Goal: Task Accomplishment & Management: Use online tool/utility

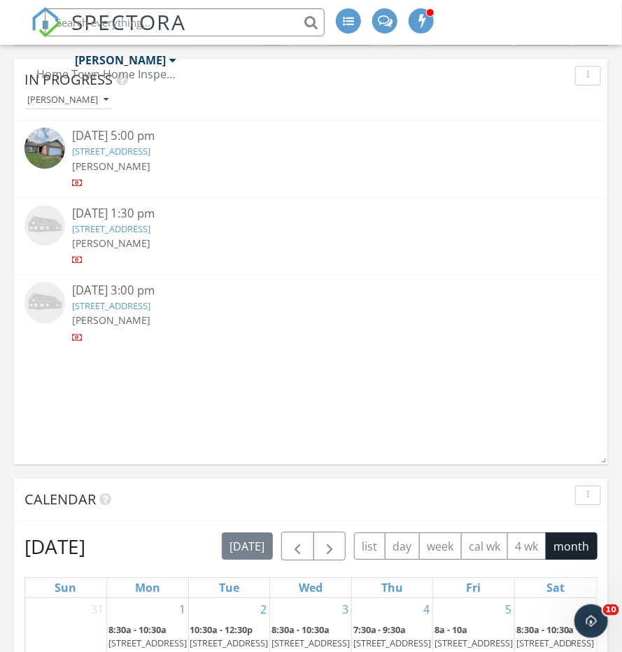
scroll to position [1015, 0]
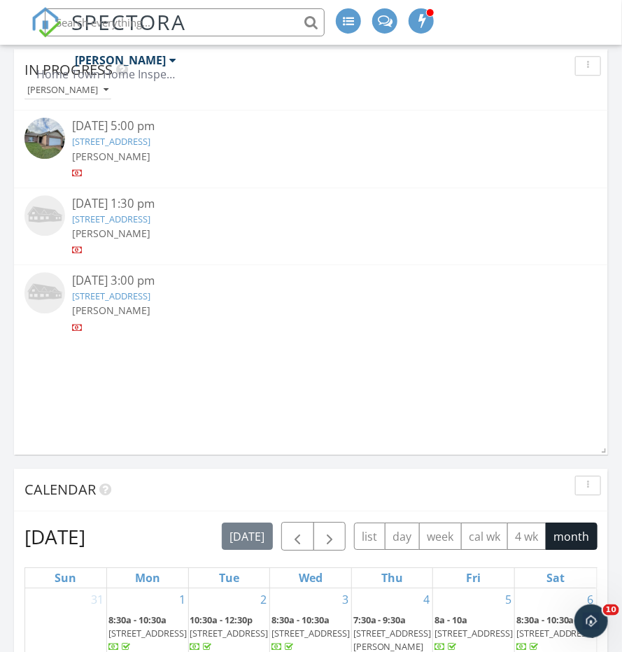
click at [50, 137] on img at bounding box center [45, 138] width 41 height 41
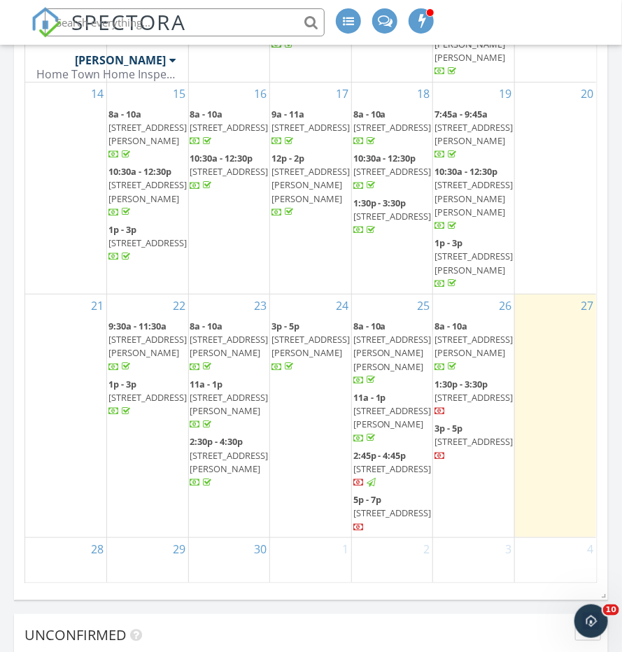
scroll to position [1583, 0]
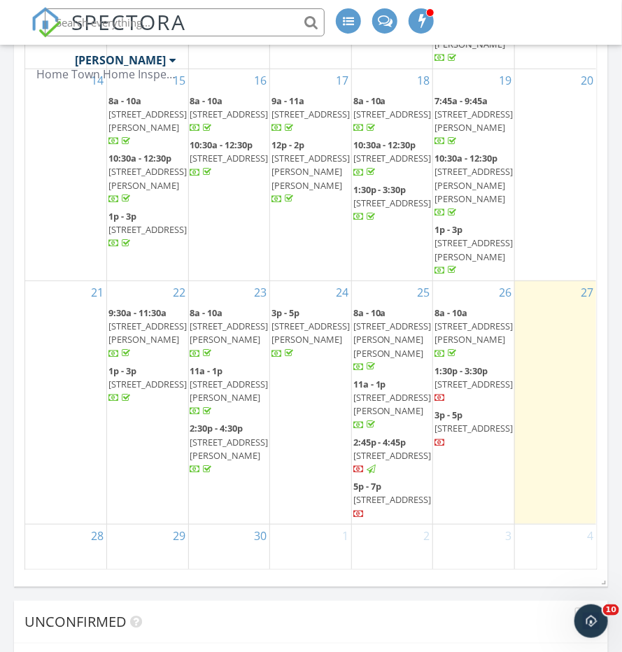
click at [379, 449] on span "6387 Bent Oak Ln, Memphis 38115" at bounding box center [393, 455] width 78 height 13
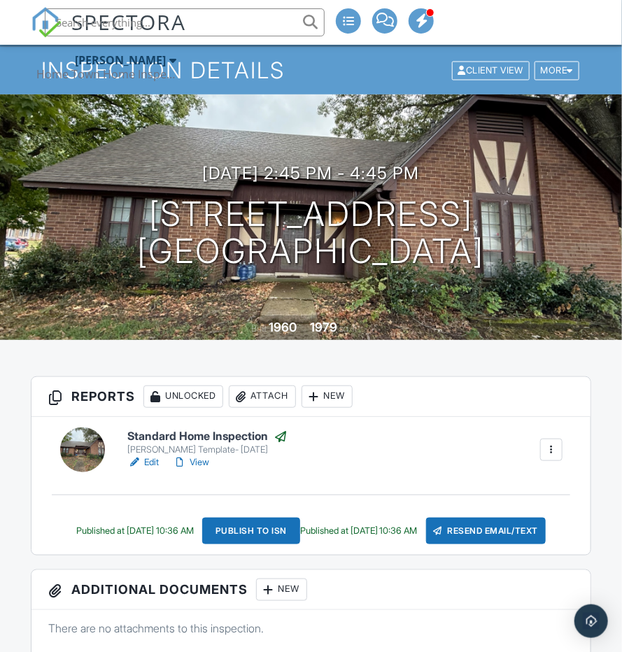
click at [91, 456] on div at bounding box center [82, 450] width 45 height 45
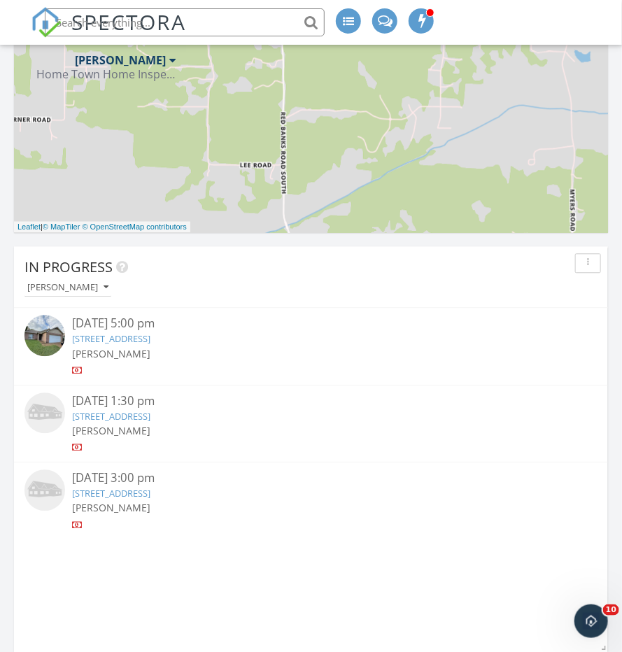
scroll to position [890, 0]
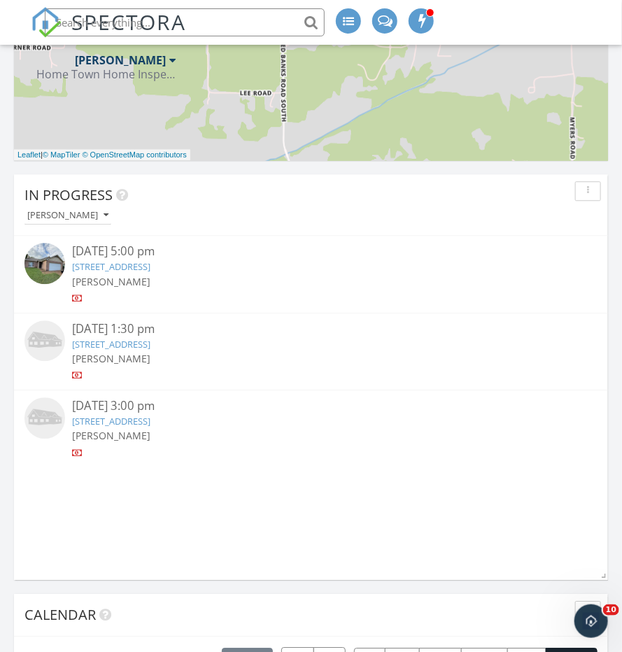
click at [47, 268] on img at bounding box center [45, 263] width 41 height 41
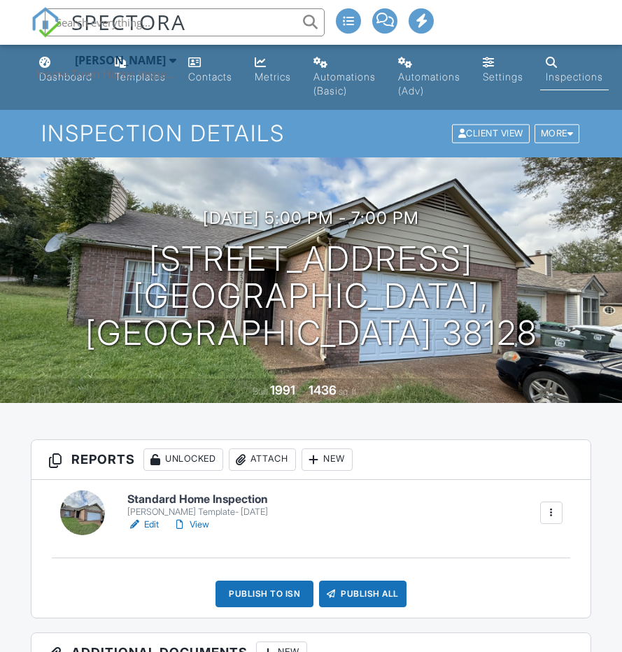
scroll to position [78, 0]
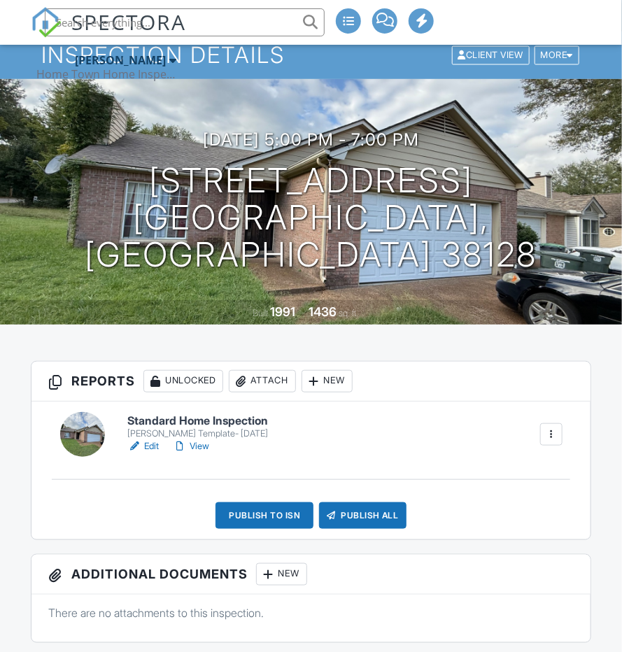
click at [77, 433] on div at bounding box center [82, 434] width 45 height 45
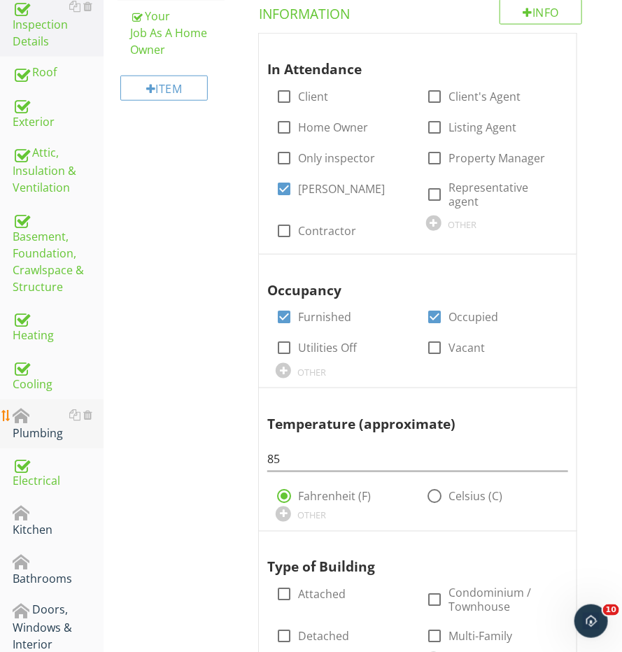
click at [32, 412] on div "Plumbing" at bounding box center [58, 424] width 91 height 35
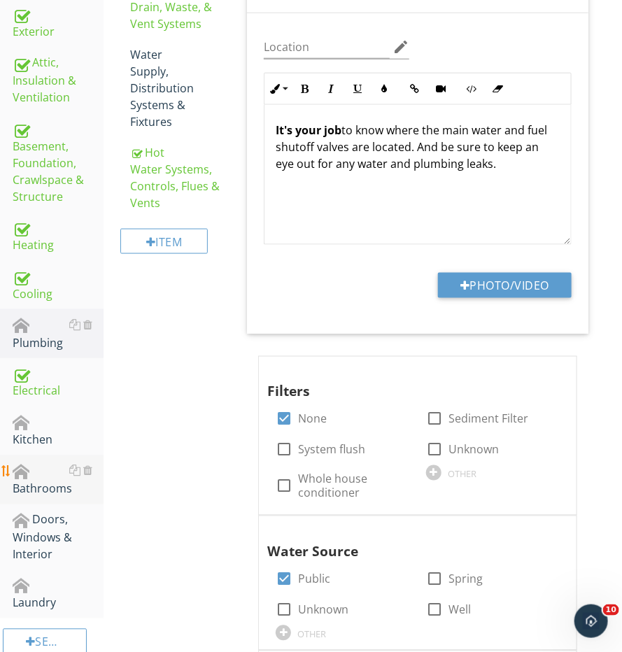
click at [32, 463] on div "Bathrooms" at bounding box center [58, 480] width 91 height 35
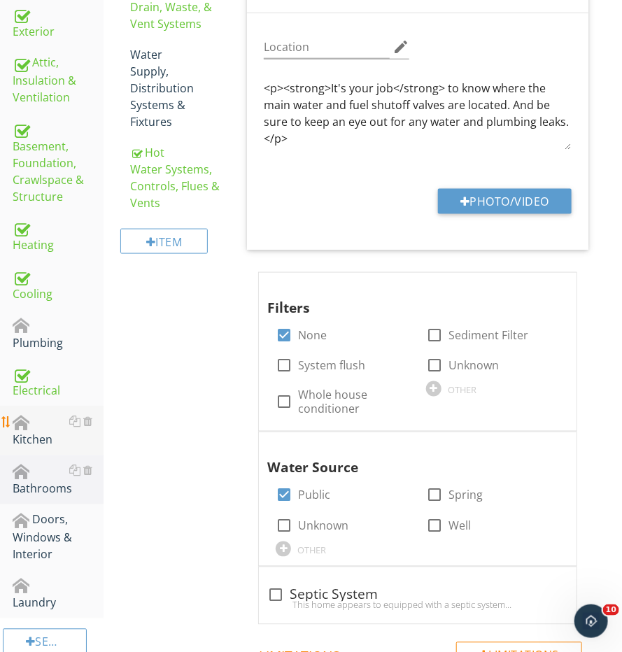
click at [32, 431] on div "Kitchen" at bounding box center [58, 431] width 91 height 35
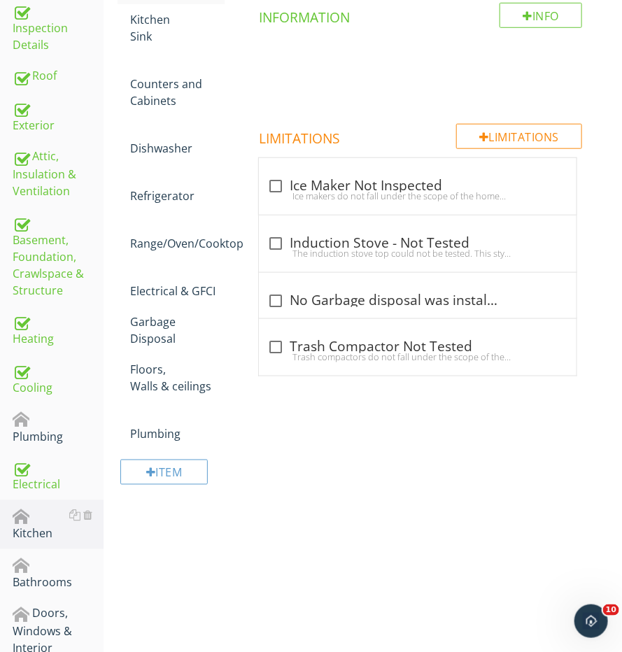
scroll to position [230, 0]
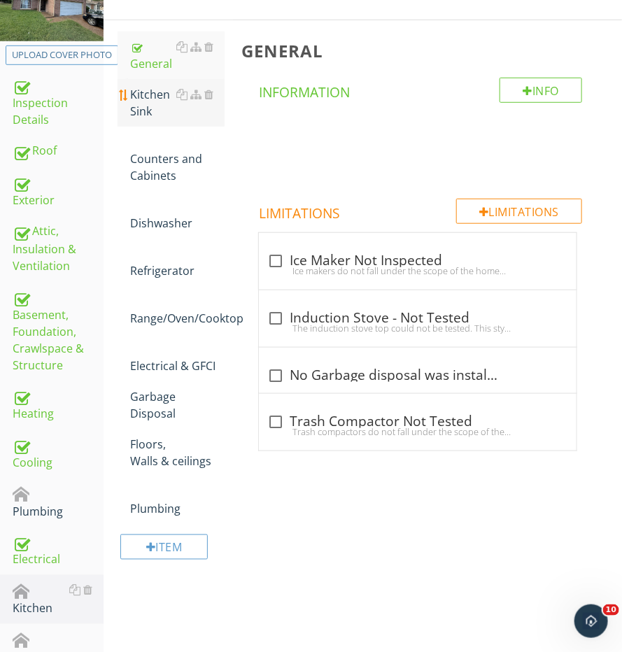
click at [150, 109] on div "Kitchen Sink" at bounding box center [177, 103] width 95 height 34
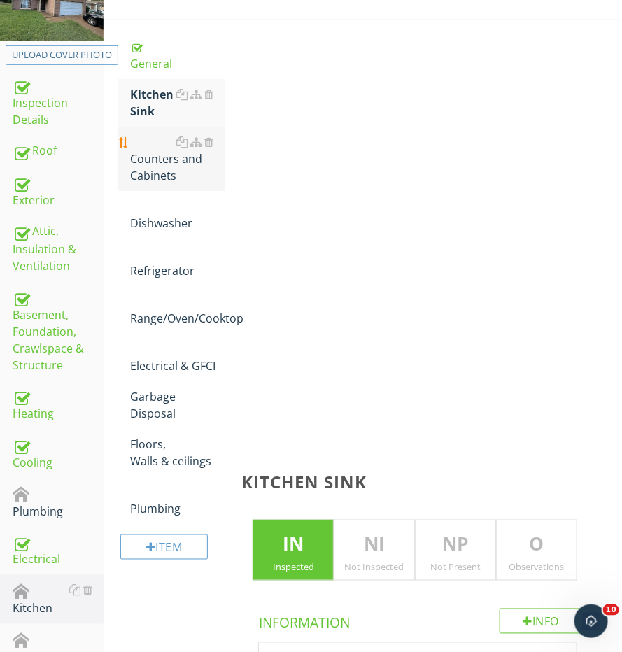
click at [150, 155] on div "Counters and Cabinets" at bounding box center [177, 159] width 95 height 50
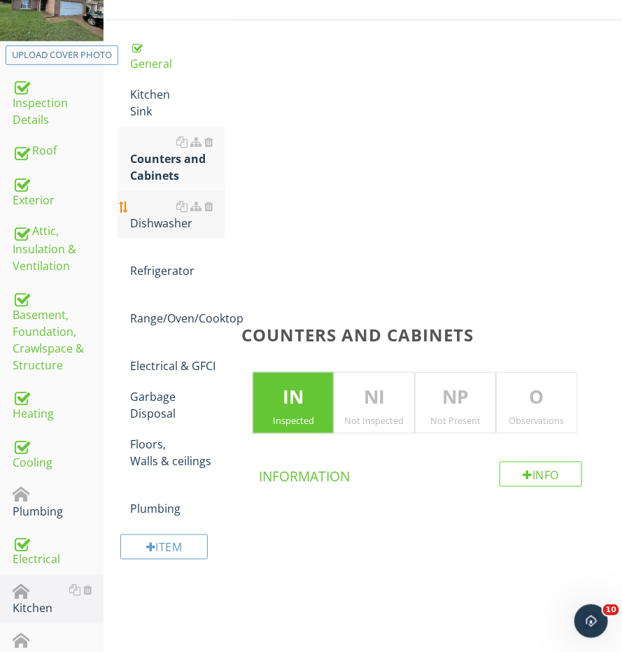
click at [150, 216] on div "Dishwasher" at bounding box center [177, 215] width 95 height 34
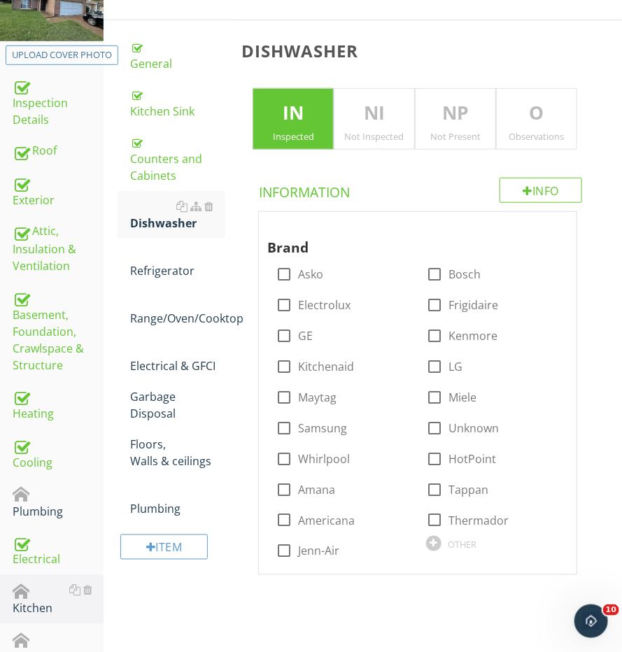
click at [464, 139] on div "Not Present" at bounding box center [456, 136] width 80 height 11
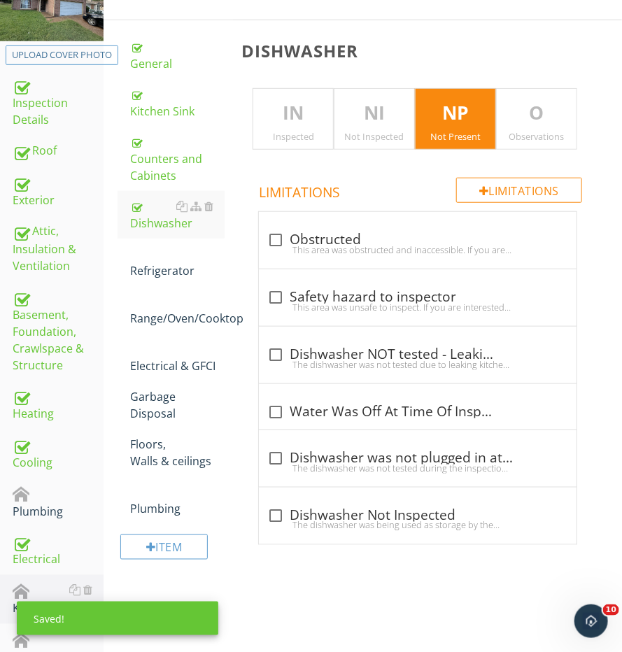
click at [372, 118] on p "NI" at bounding box center [375, 113] width 80 height 28
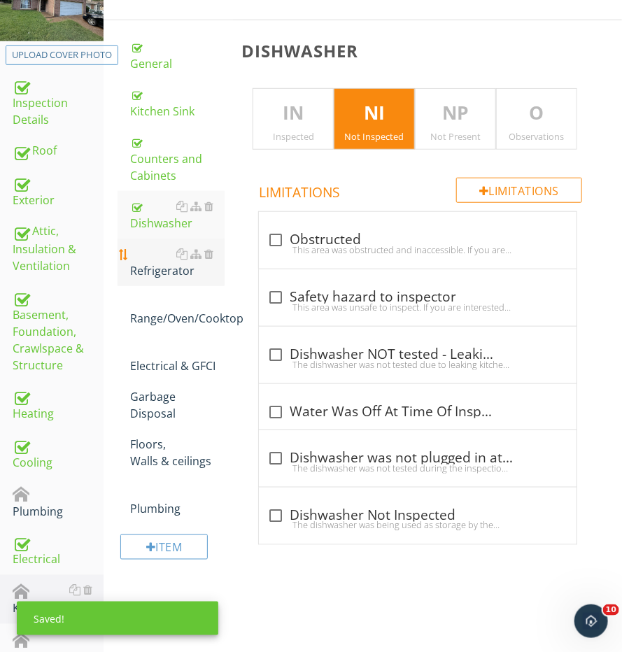
click at [181, 273] on link "Refrigerator" at bounding box center [177, 263] width 95 height 48
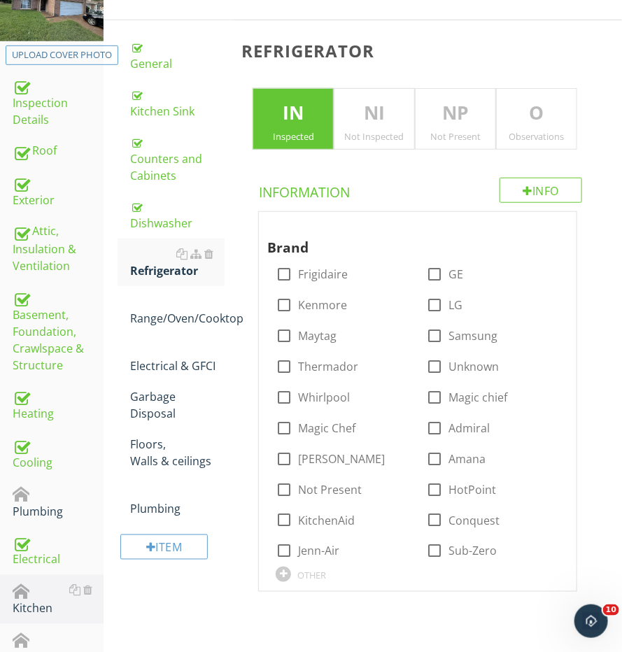
click at [367, 118] on p "NI" at bounding box center [375, 113] width 80 height 28
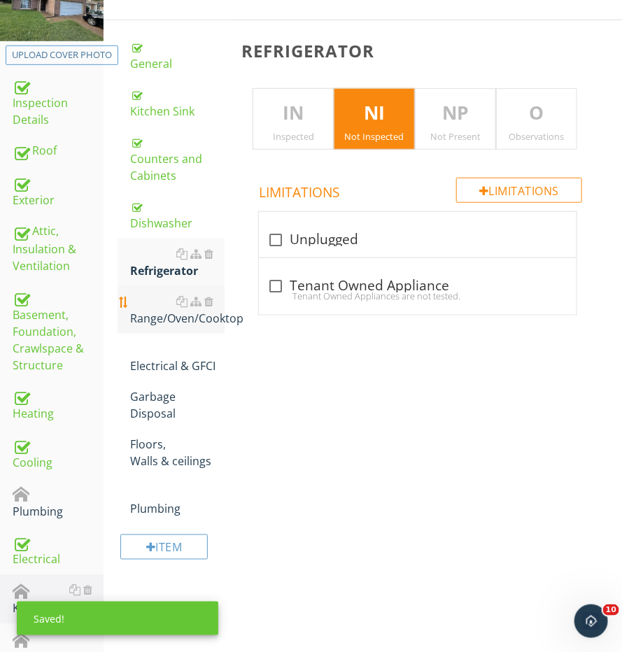
click at [180, 316] on div "Range/Oven/Cooktop" at bounding box center [177, 310] width 95 height 34
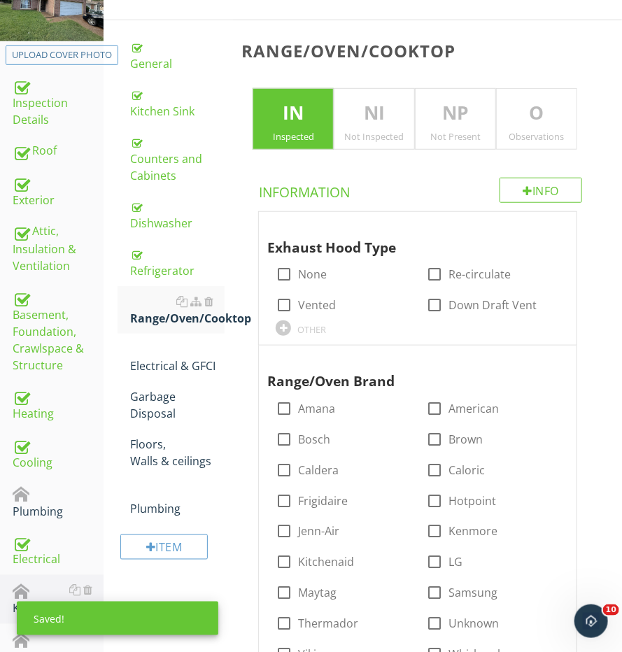
click at [344, 120] on p "NI" at bounding box center [375, 113] width 80 height 28
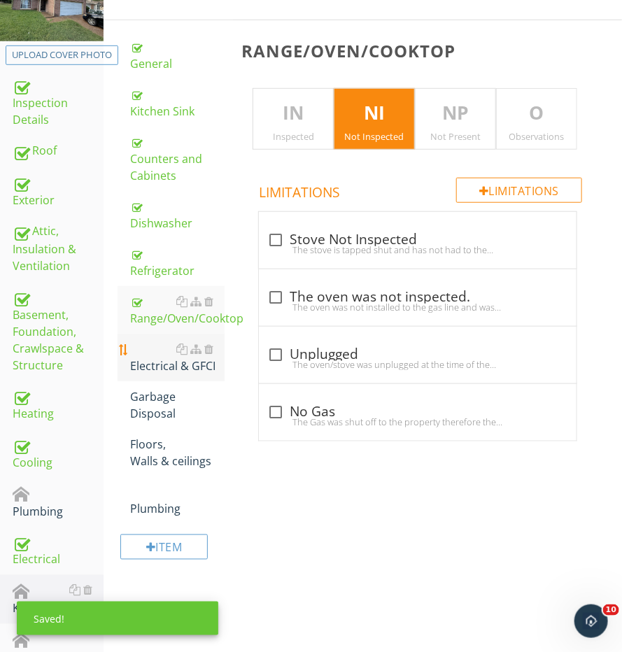
click at [171, 347] on div "Electrical & GFCI" at bounding box center [177, 358] width 95 height 34
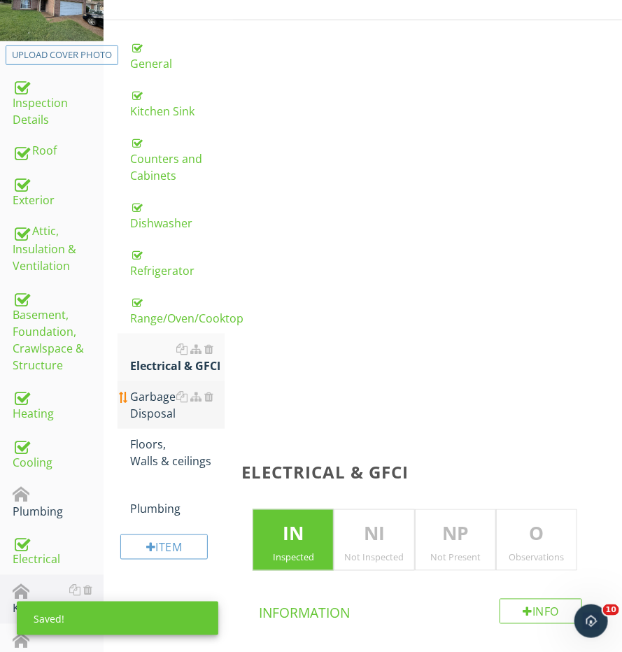
click at [160, 413] on div "Garbage Disposal" at bounding box center [177, 406] width 95 height 34
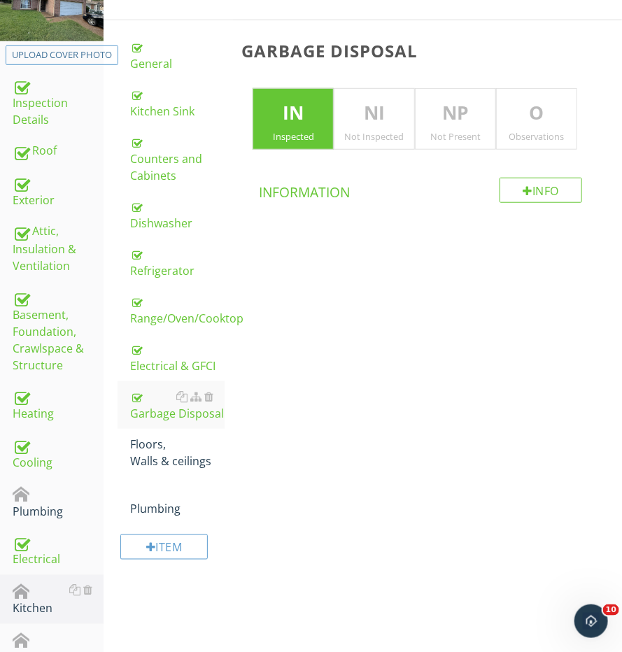
click at [455, 88] on div "NP Not Present" at bounding box center [455, 119] width 81 height 62
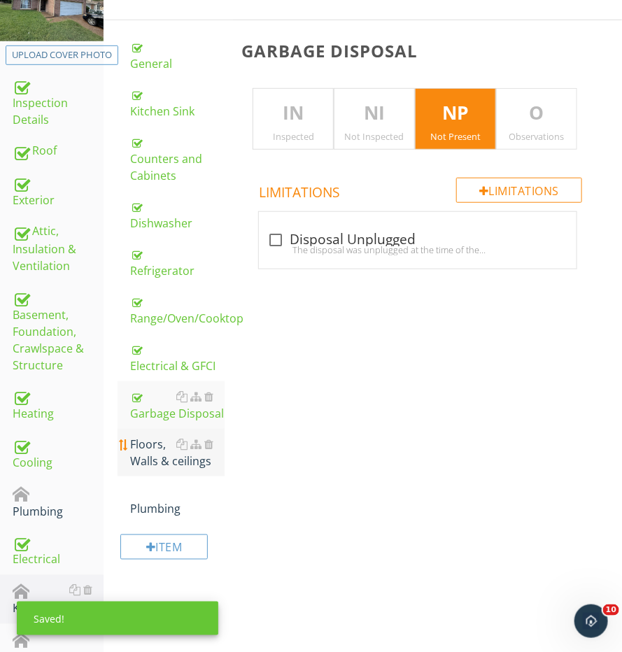
click at [145, 436] on div "Floors, Walls & ceilings" at bounding box center [177, 453] width 95 height 34
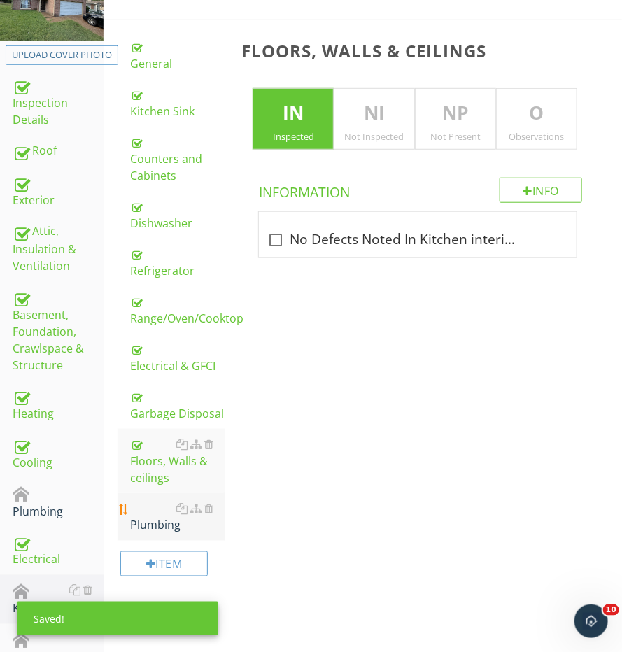
click at [139, 501] on div "Plumbing" at bounding box center [177, 518] width 95 height 34
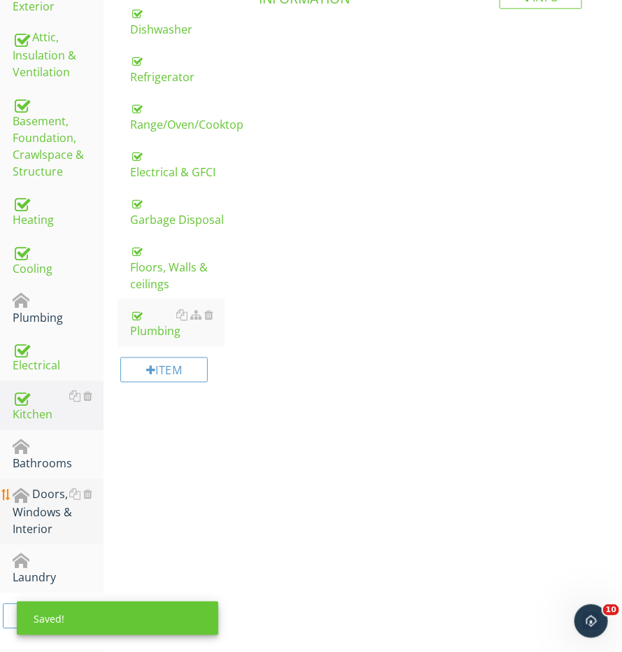
click at [41, 501] on div "Doors, Windows & Interior" at bounding box center [58, 513] width 91 height 52
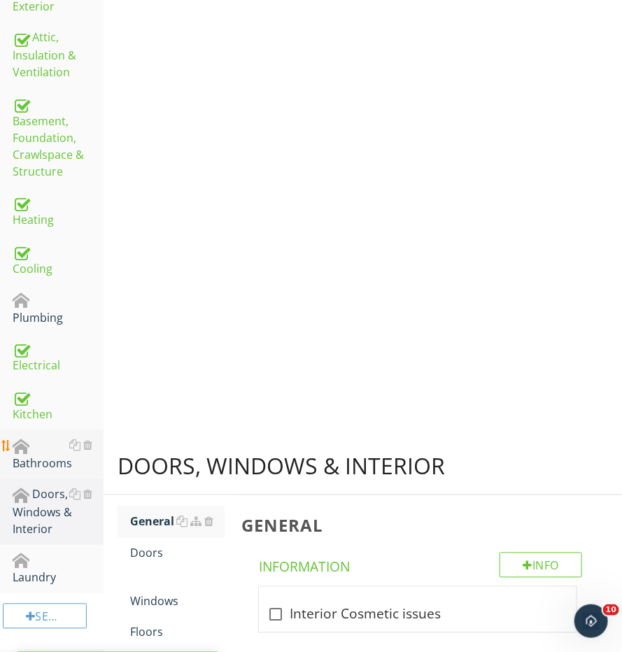
click at [43, 438] on div "Bathrooms" at bounding box center [58, 455] width 91 height 35
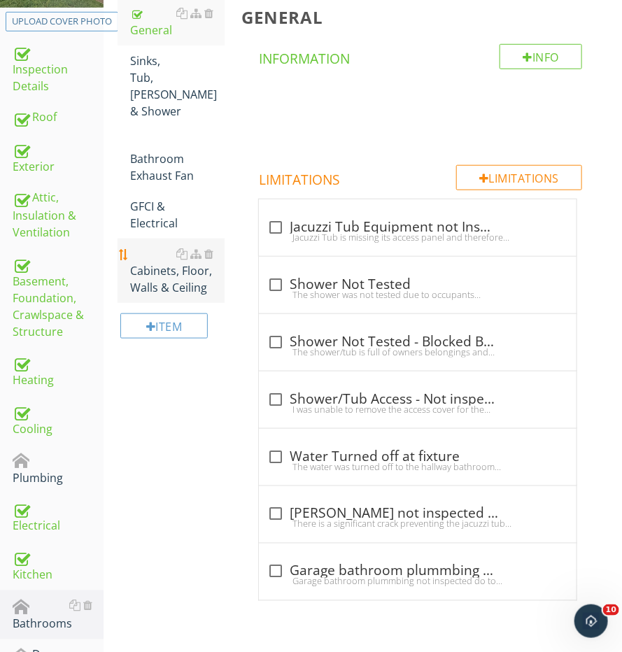
scroll to position [235, 0]
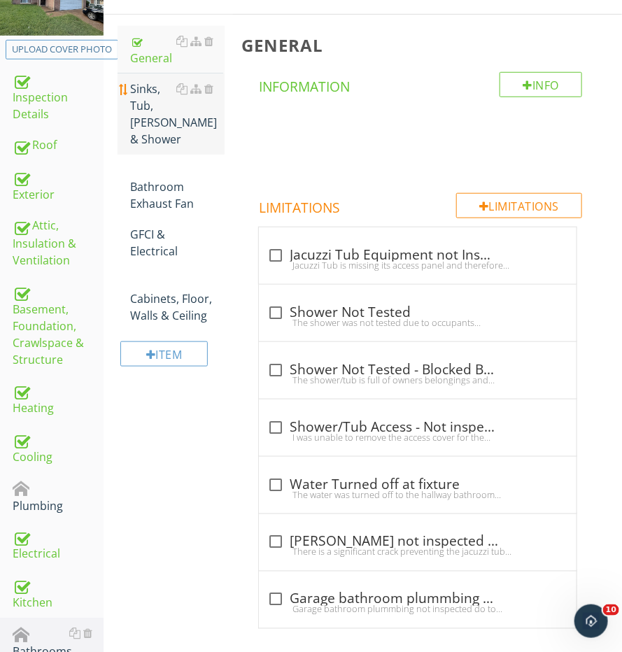
click at [151, 111] on div "Sinks, Tub, Toilet & Shower" at bounding box center [177, 114] width 95 height 67
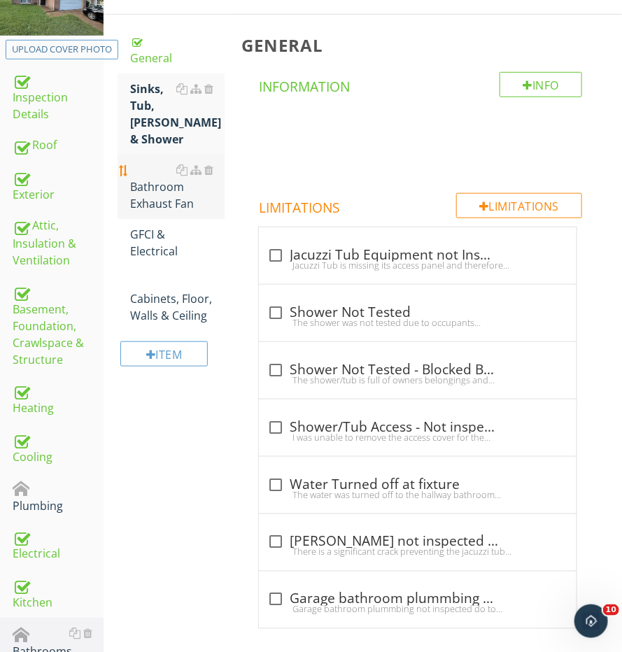
click at [148, 162] on div "Bathroom Exhaust Fan" at bounding box center [177, 187] width 95 height 50
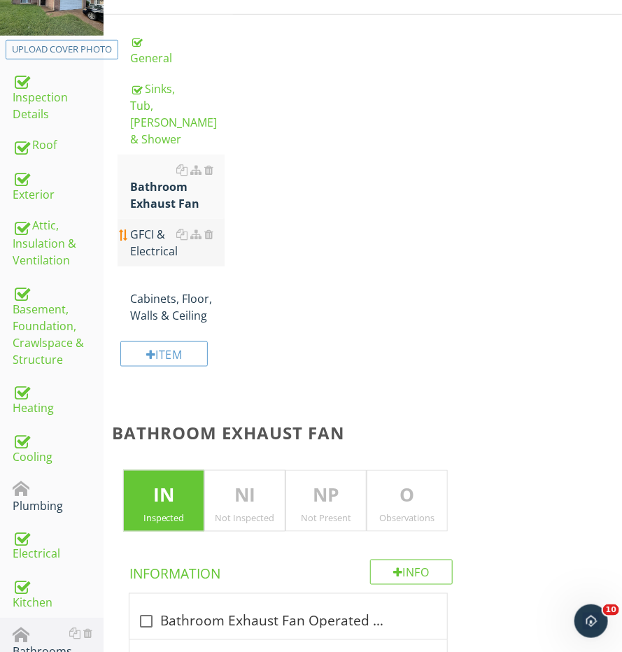
click at [146, 226] on div "GFCI & Electrical" at bounding box center [177, 243] width 95 height 34
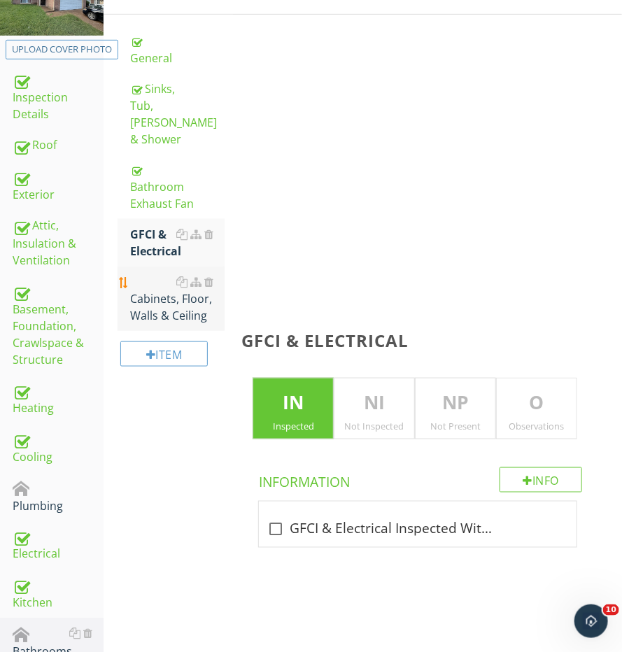
click at [144, 274] on div "Cabinets, Floor, Walls & Ceiling" at bounding box center [177, 299] width 95 height 50
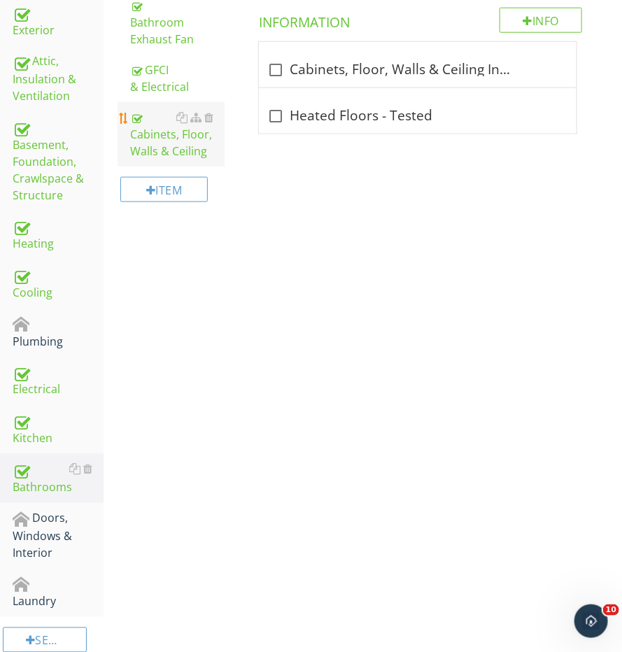
scroll to position [405, 0]
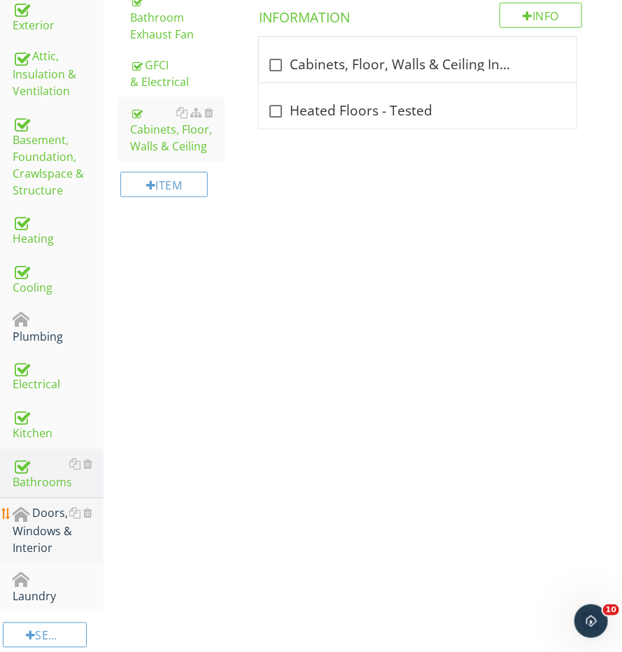
click at [36, 505] on div "Doors, Windows & Interior" at bounding box center [58, 531] width 91 height 52
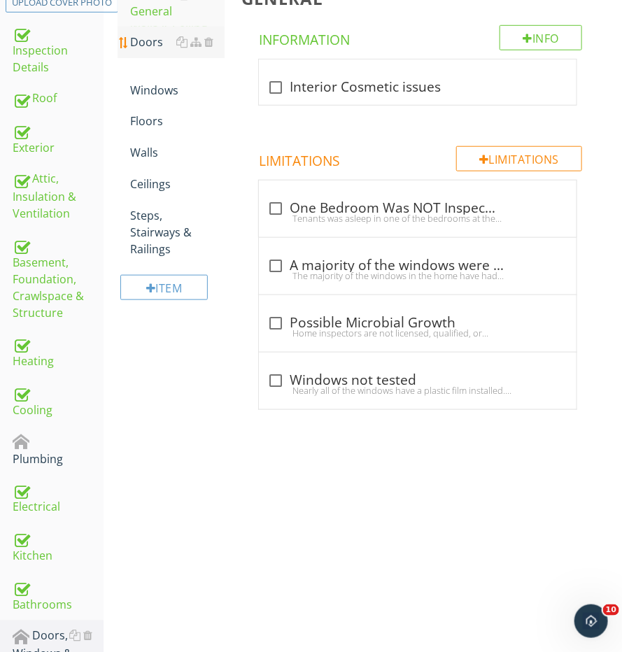
scroll to position [267, 0]
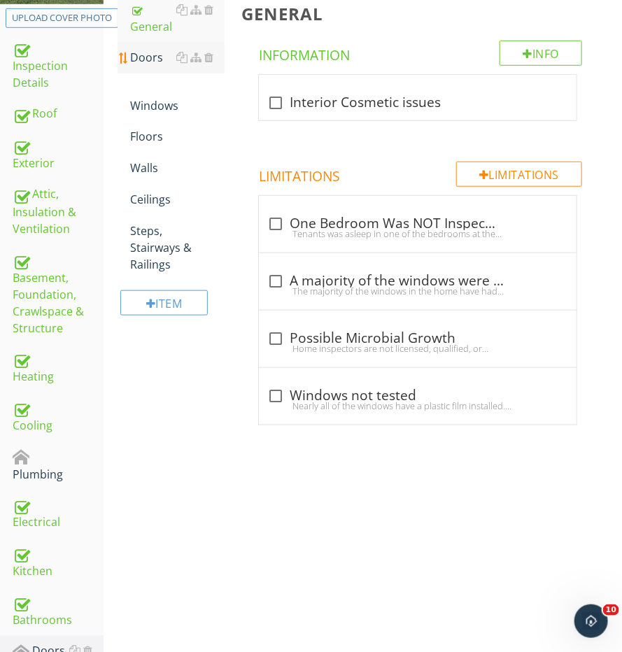
click at [129, 62] on li "Doors" at bounding box center [171, 58] width 107 height 32
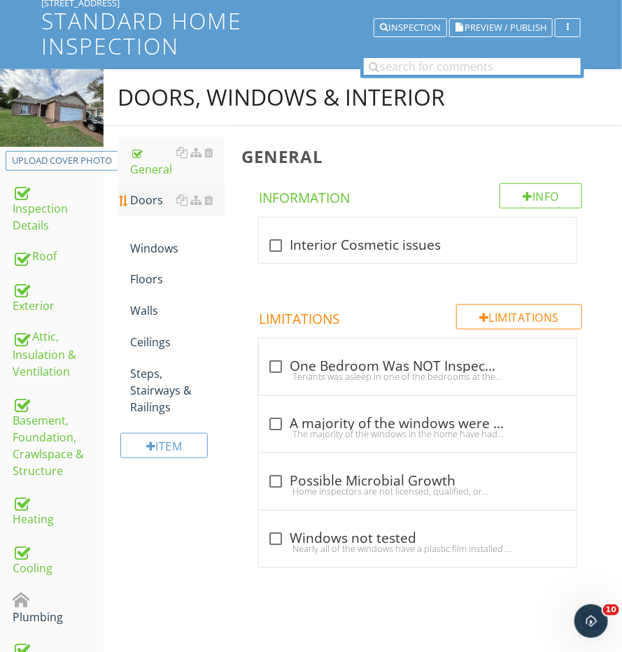
click at [150, 208] on link "Doors" at bounding box center [177, 200] width 95 height 31
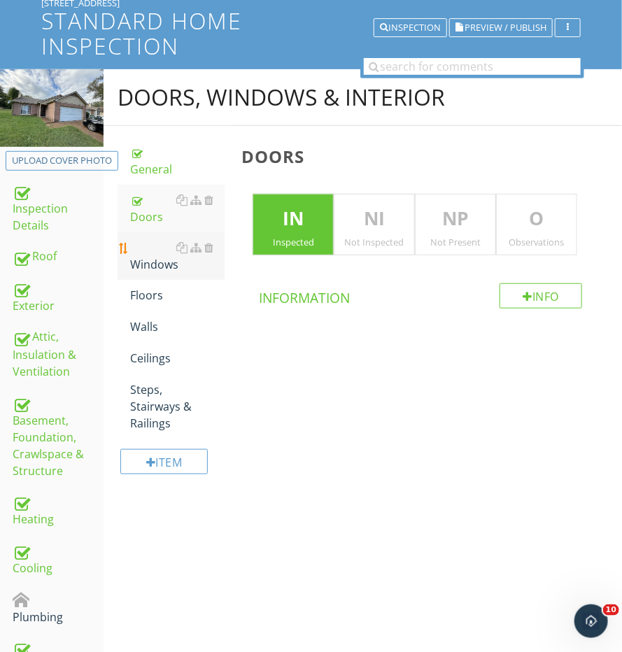
click at [153, 245] on div "Windows" at bounding box center [177, 256] width 95 height 34
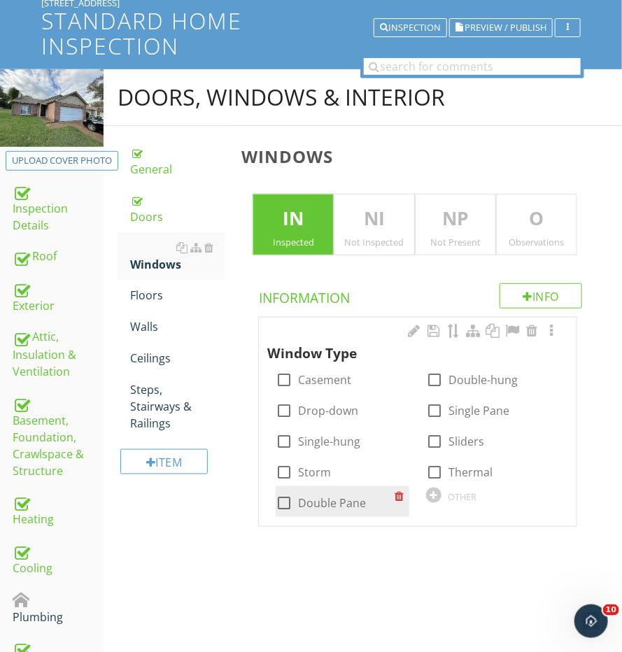
click at [293, 502] on div at bounding box center [284, 503] width 24 height 24
checkbox input "true"
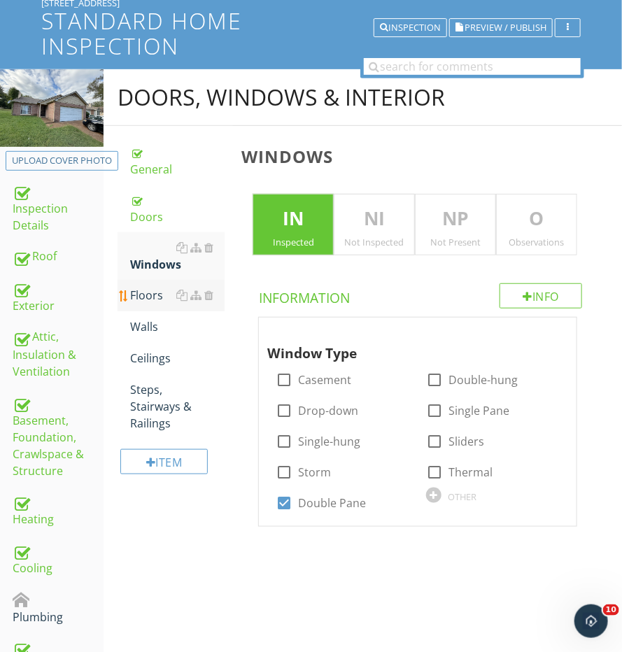
click at [142, 280] on link "Floors" at bounding box center [177, 295] width 95 height 31
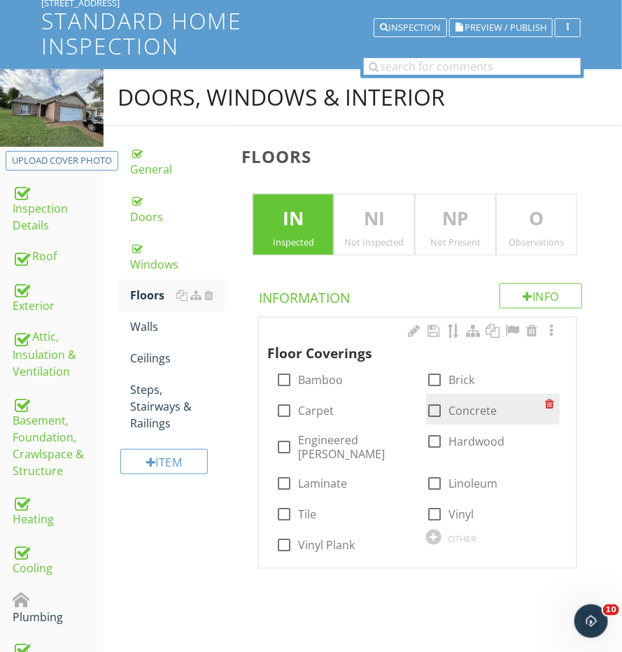
click at [440, 412] on div at bounding box center [435, 411] width 24 height 24
checkbox input "true"
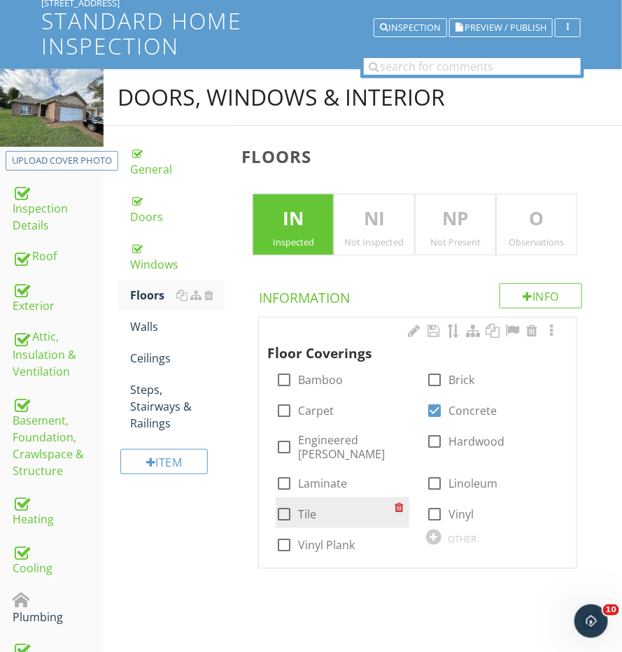
click at [293, 503] on div at bounding box center [284, 515] width 24 height 24
checkbox input "true"
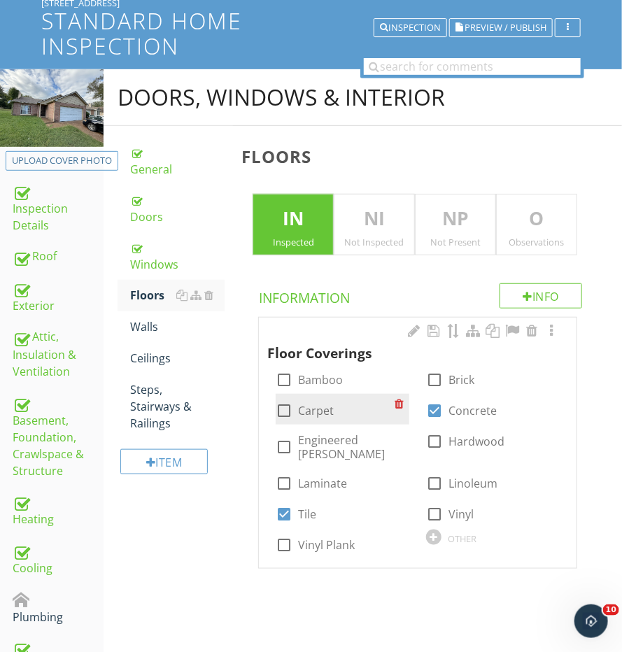
click at [287, 399] on div at bounding box center [284, 411] width 24 height 24
checkbox input "true"
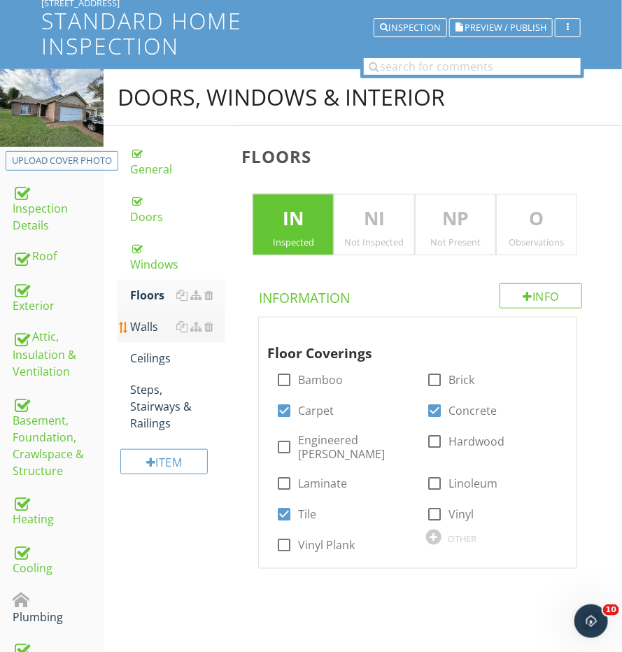
click at [151, 319] on link "Walls" at bounding box center [177, 327] width 95 height 31
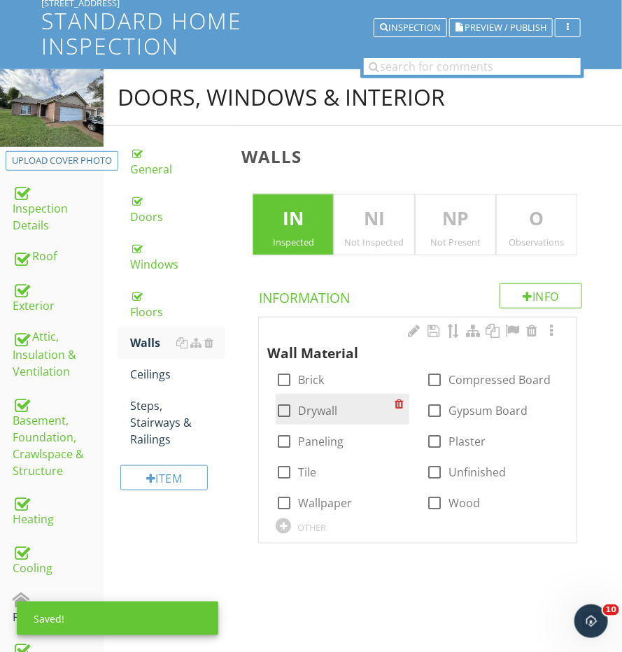
click at [291, 416] on input "Drywall" at bounding box center [284, 416] width 17 height 17
checkbox input "true"
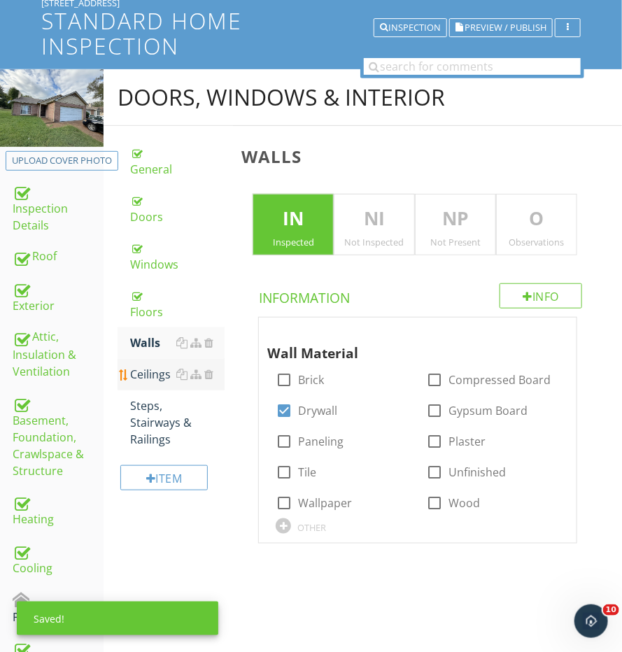
click at [146, 363] on link "Ceilings" at bounding box center [177, 374] width 95 height 31
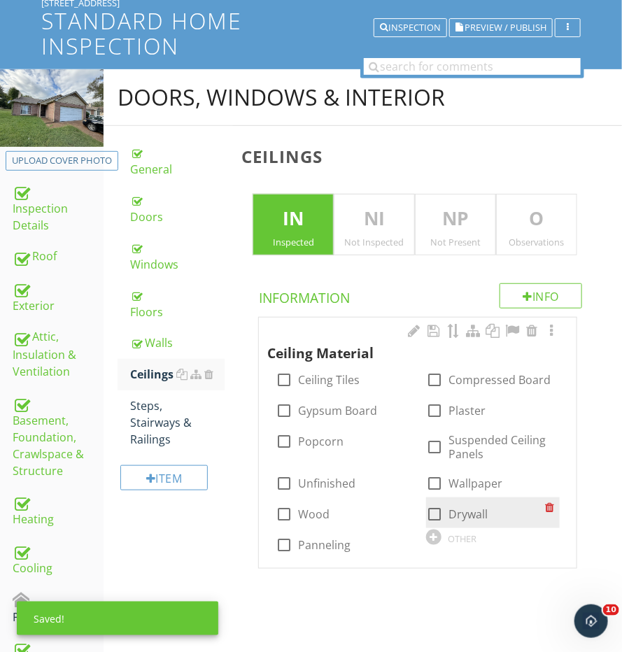
click at [456, 521] on div "check_box_outline_blank Drywall" at bounding box center [493, 513] width 134 height 31
click at [442, 512] on div at bounding box center [435, 515] width 24 height 24
checkbox input "true"
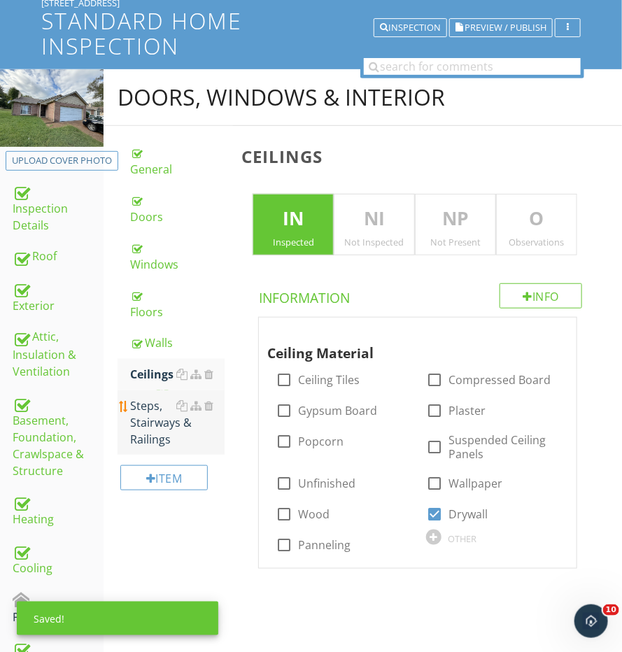
click at [153, 424] on div "Steps, Stairways & Railings" at bounding box center [177, 423] width 95 height 50
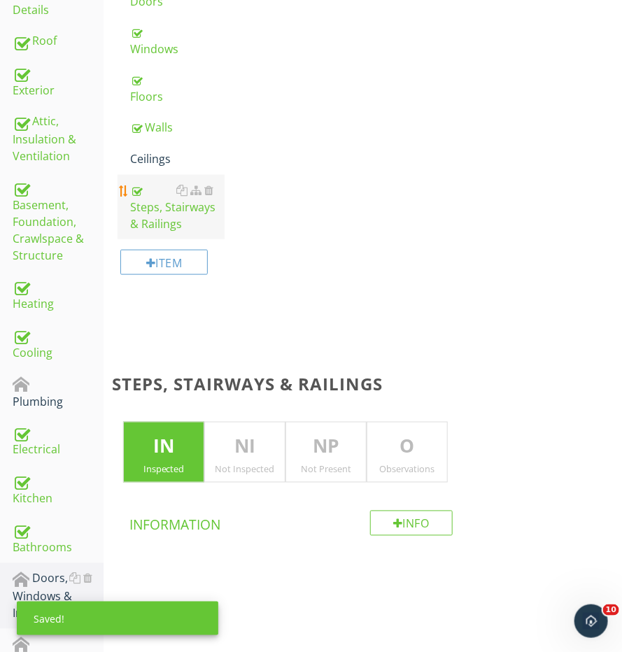
scroll to position [386, 0]
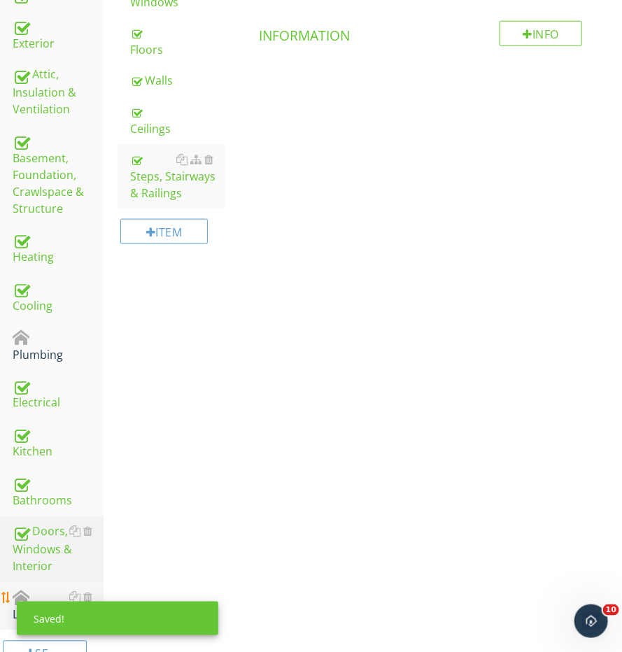
click at [38, 589] on div "Laundry" at bounding box center [58, 606] width 91 height 35
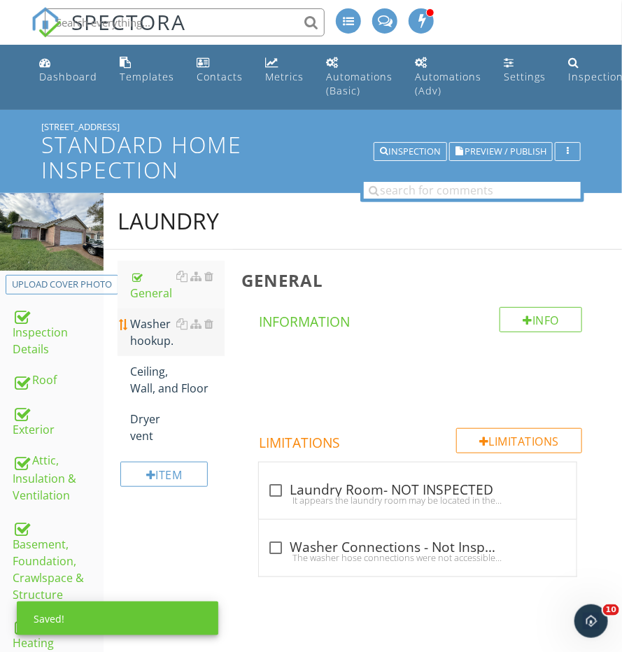
click at [156, 337] on div "Washer hookup." at bounding box center [177, 333] width 95 height 34
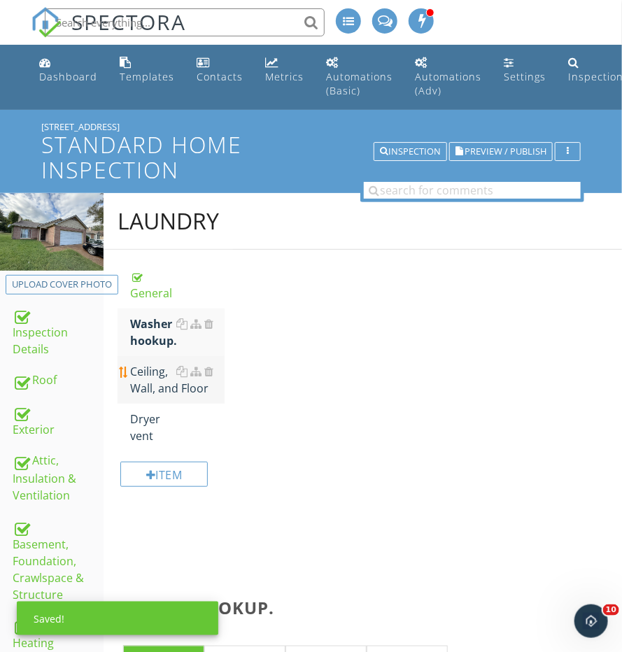
click at [151, 375] on div "Ceiling, Wall, and Floor" at bounding box center [177, 380] width 95 height 34
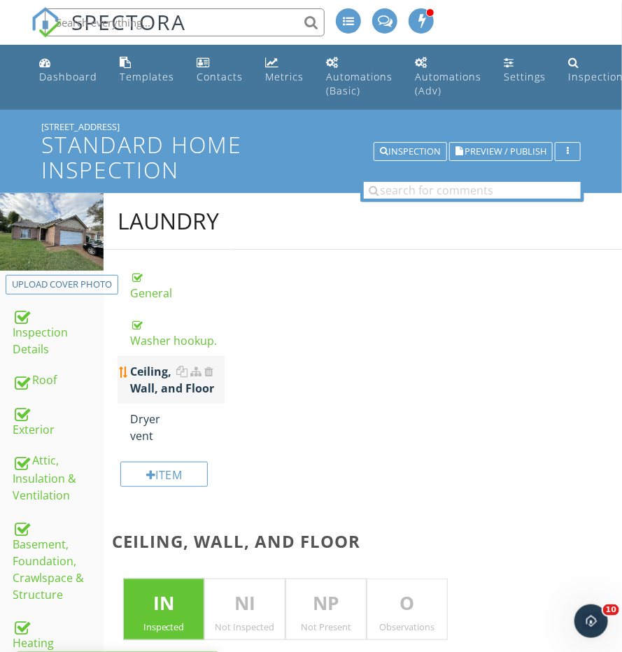
click at [143, 397] on div "Ceiling, Wall, and Floor" at bounding box center [177, 380] width 95 height 34
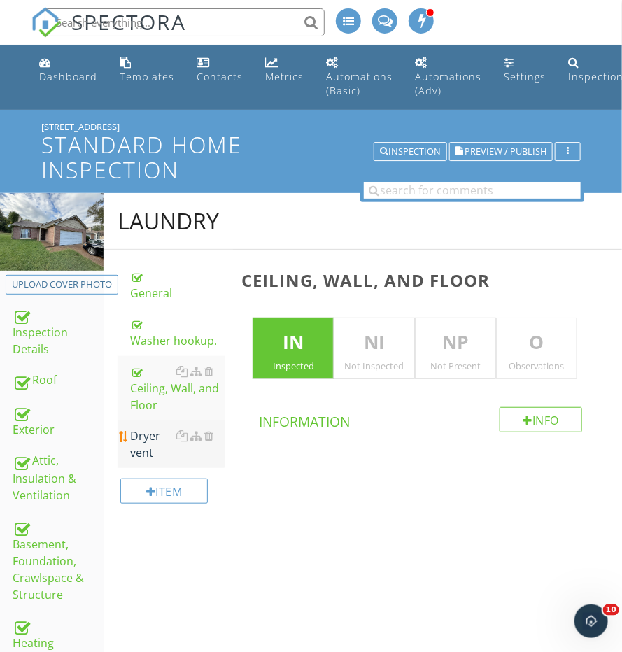
click at [142, 428] on div "Dryer vent" at bounding box center [177, 445] width 95 height 34
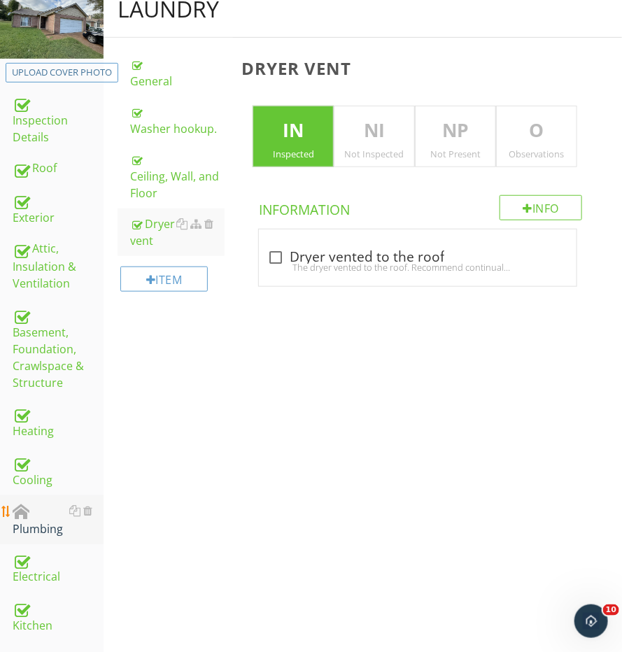
click at [21, 517] on div "Plumbing" at bounding box center [58, 520] width 91 height 35
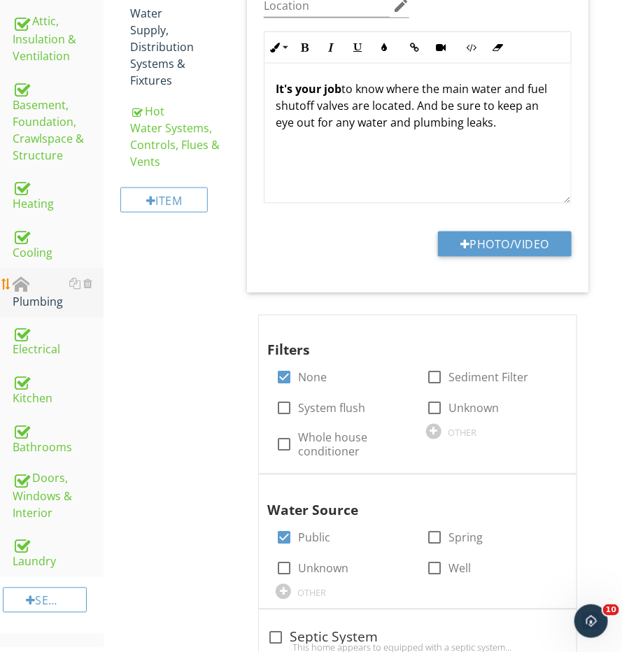
scroll to position [450, 0]
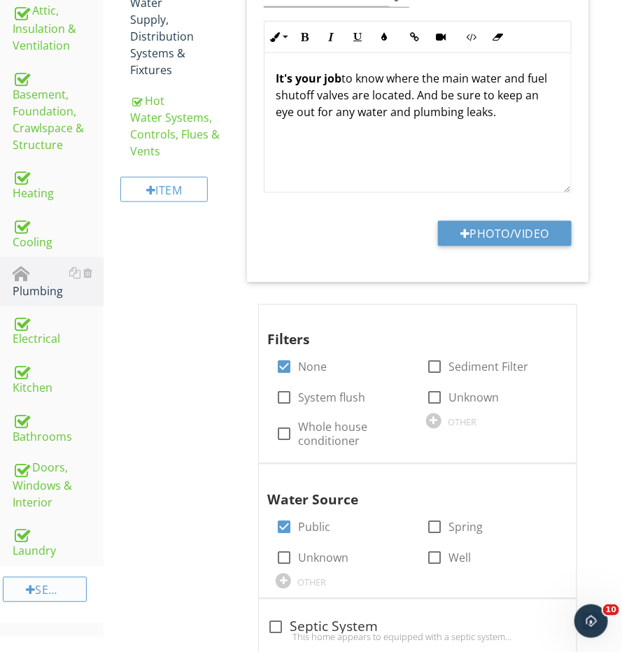
click at [38, 578] on div "Section" at bounding box center [45, 590] width 84 height 25
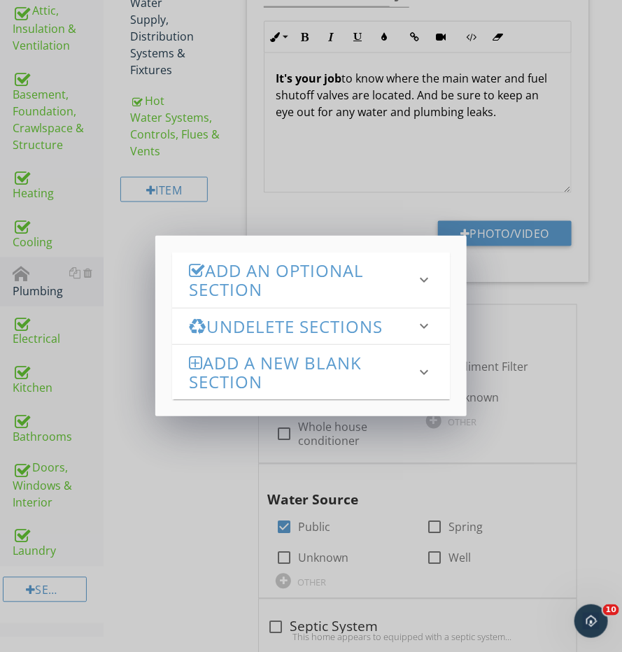
click at [240, 306] on div "Add an Optional Section keyboard_arrow_down" at bounding box center [311, 280] width 278 height 55
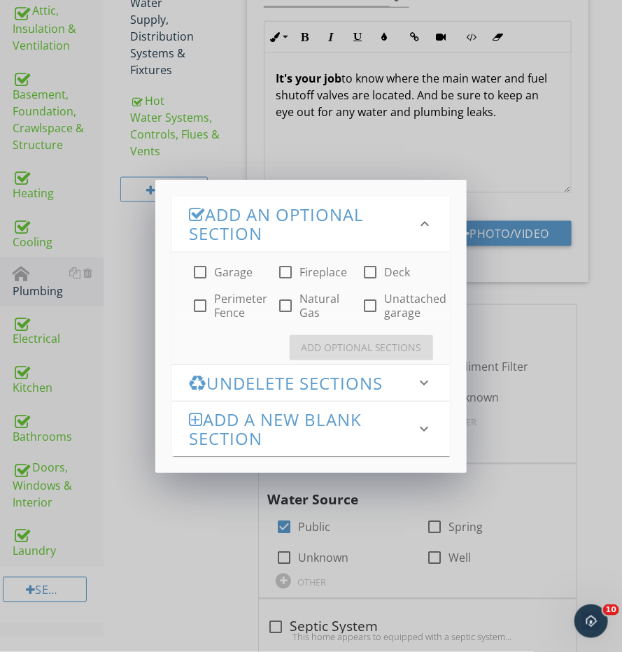
click at [209, 283] on div "check_box_outline_blank Garage check_box_outline_blank Fireplace check_box_outl…" at bounding box center [311, 286] width 278 height 67
click at [272, 282] on div "check_box_outline_blank Garage check_box_outline_blank Fireplace check_box_outl…" at bounding box center [311, 286] width 278 height 67
click at [282, 279] on div at bounding box center [286, 272] width 24 height 24
checkbox input "true"
click at [199, 279] on div at bounding box center [200, 272] width 24 height 24
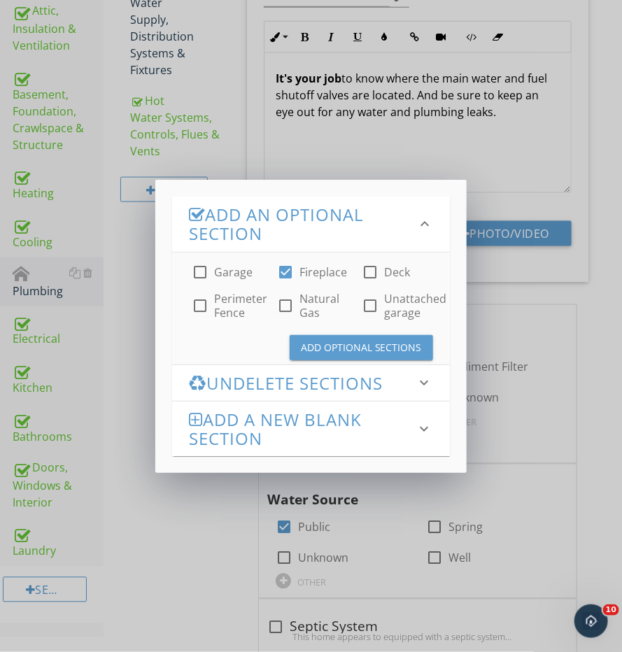
checkbox input "true"
click at [328, 335] on button "Add Optional Sections" at bounding box center [362, 347] width 144 height 25
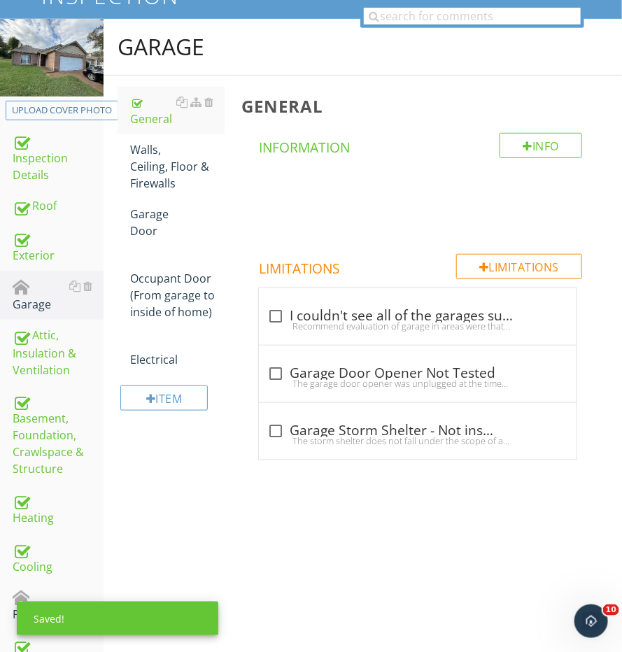
scroll to position [165, 0]
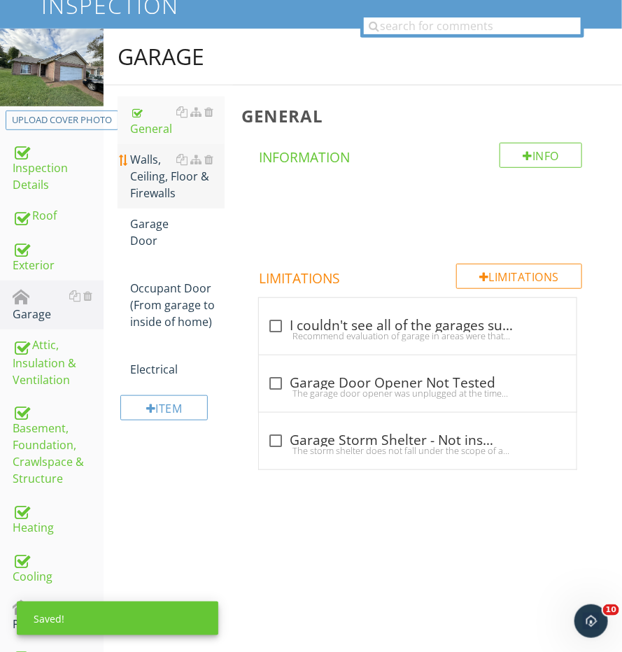
click at [160, 188] on div "Walls, Ceiling, Floor & Firewalls" at bounding box center [177, 176] width 95 height 50
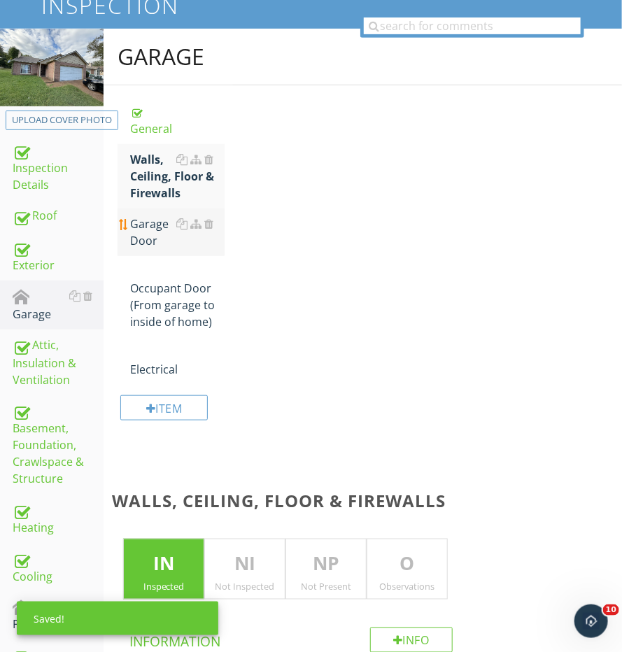
click at [150, 234] on div "Garage Door" at bounding box center [177, 233] width 95 height 34
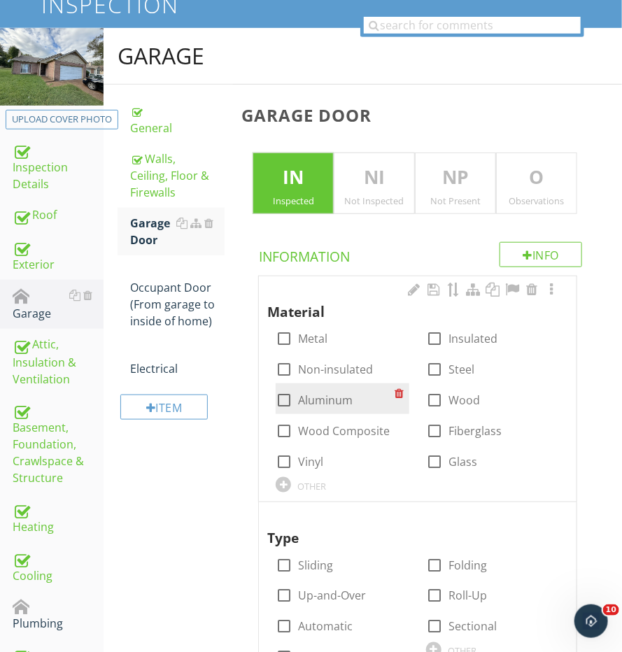
click at [279, 407] on input "Aluminum" at bounding box center [284, 406] width 17 height 17
checkbox input "true"
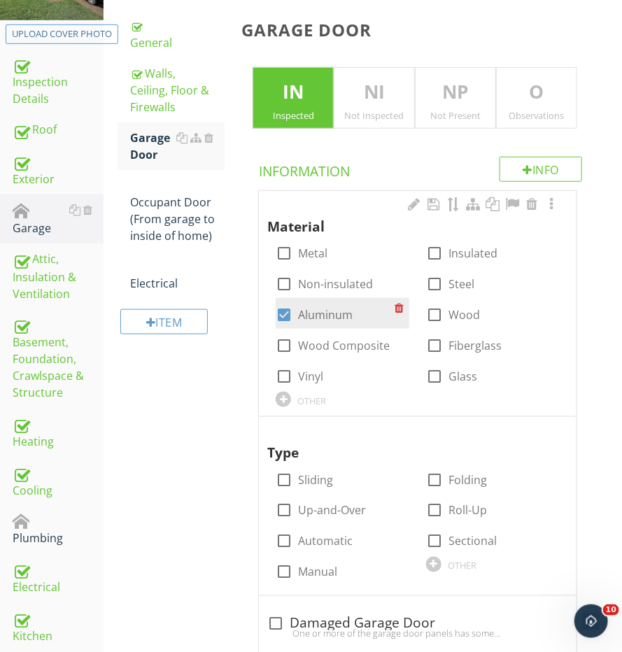
scroll to position [306, 0]
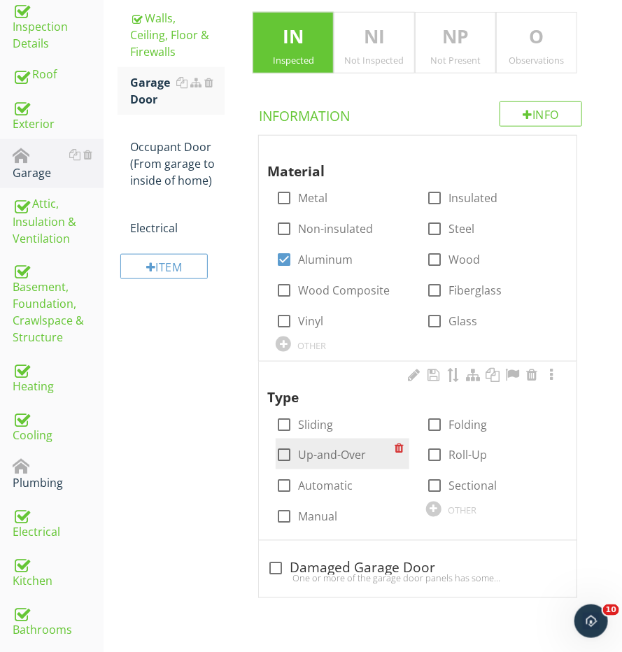
click at [281, 447] on div at bounding box center [284, 456] width 24 height 24
checkbox input "true"
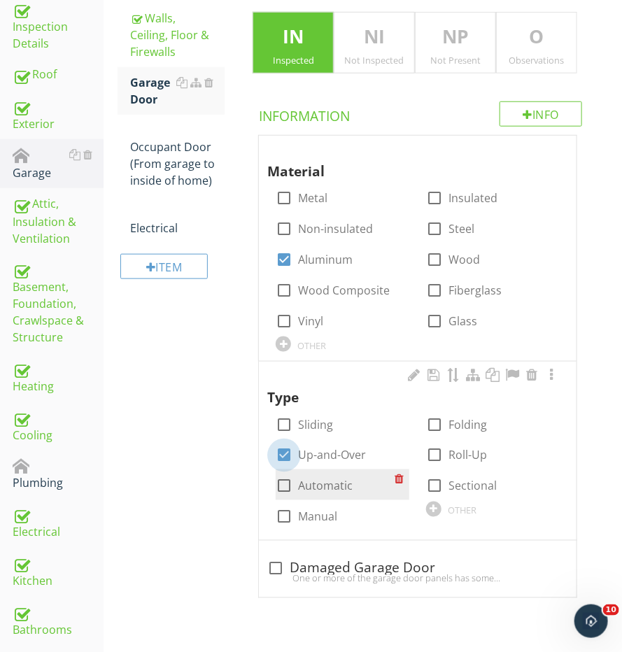
click at [281, 481] on div at bounding box center [284, 487] width 24 height 24
checkbox input "true"
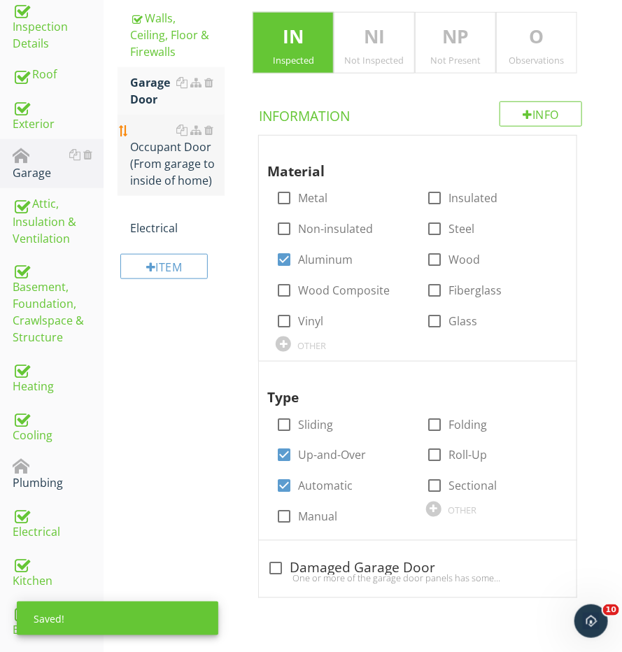
click at [158, 148] on div "Occupant Door (From garage to inside of home)" at bounding box center [177, 155] width 95 height 67
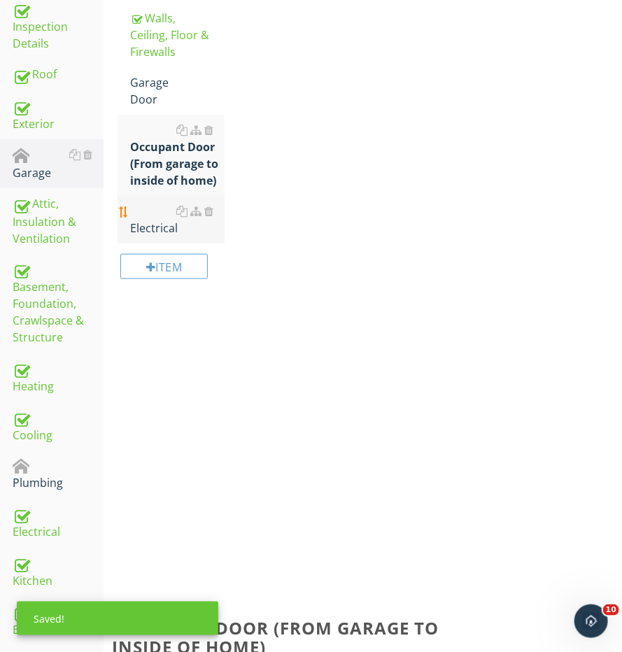
click at [142, 213] on link "Electrical" at bounding box center [177, 220] width 95 height 48
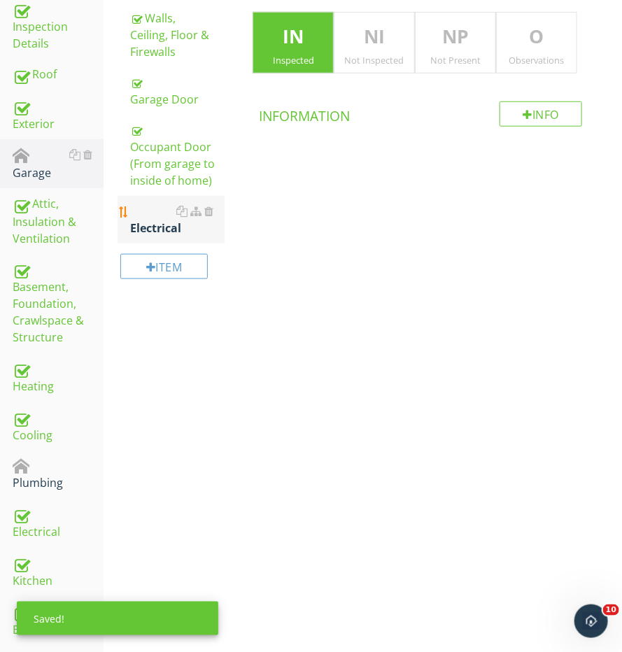
scroll to position [456, 0]
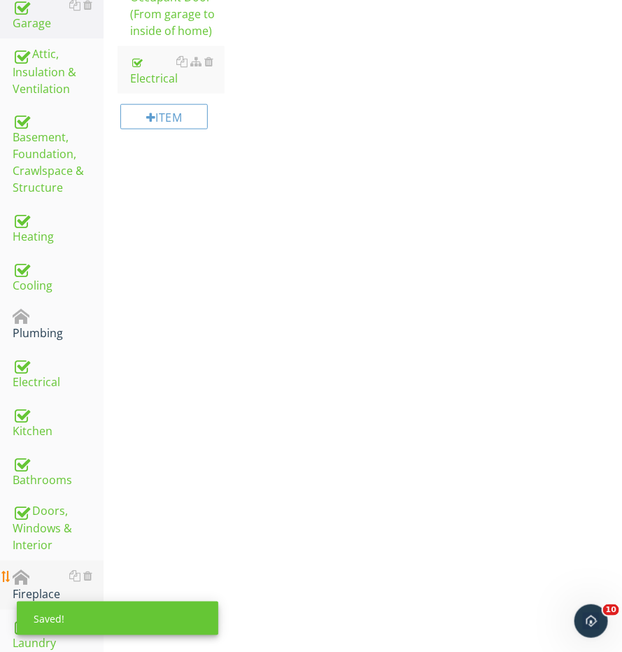
click at [30, 578] on div "Fireplace" at bounding box center [58, 585] width 91 height 35
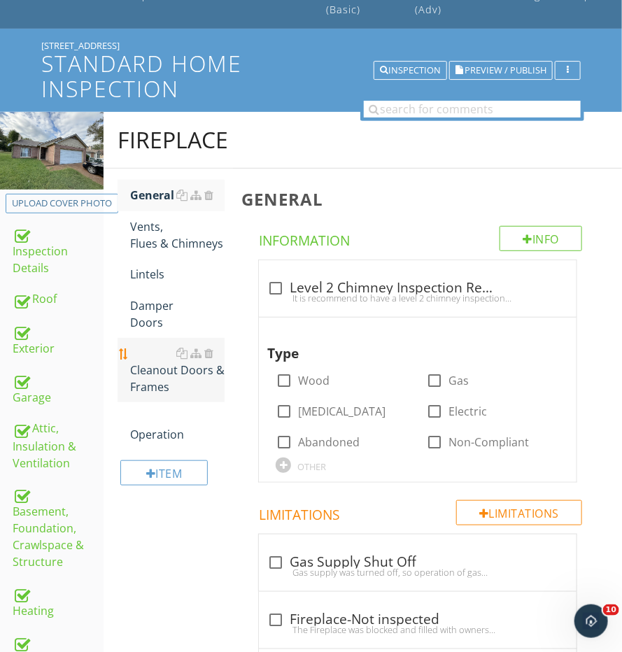
scroll to position [32, 0]
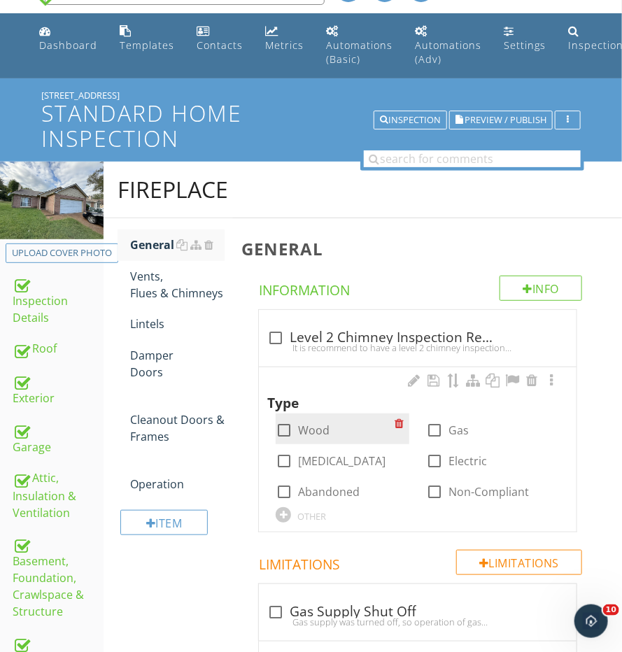
click at [291, 428] on div at bounding box center [284, 431] width 24 height 24
checkbox input "true"
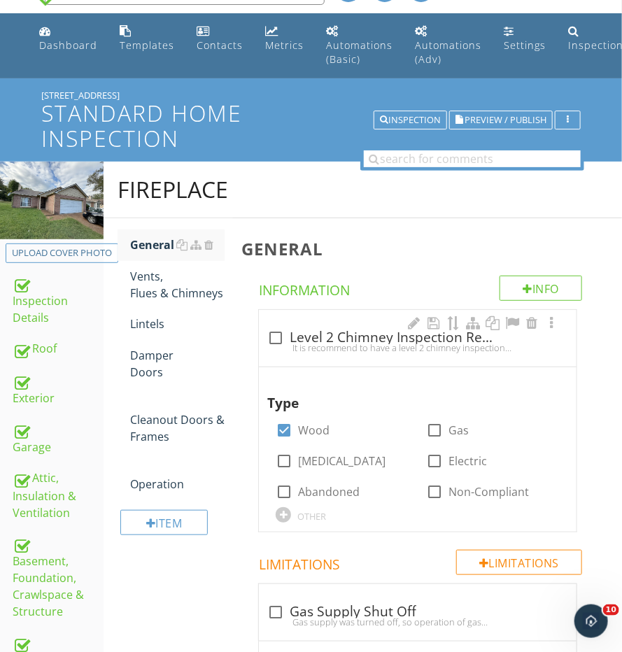
click at [284, 316] on div "check_box_outline_blank Level 2 Chimney Inspection Recommend It is recommend to…" at bounding box center [418, 338] width 318 height 57
checkbox input "true"
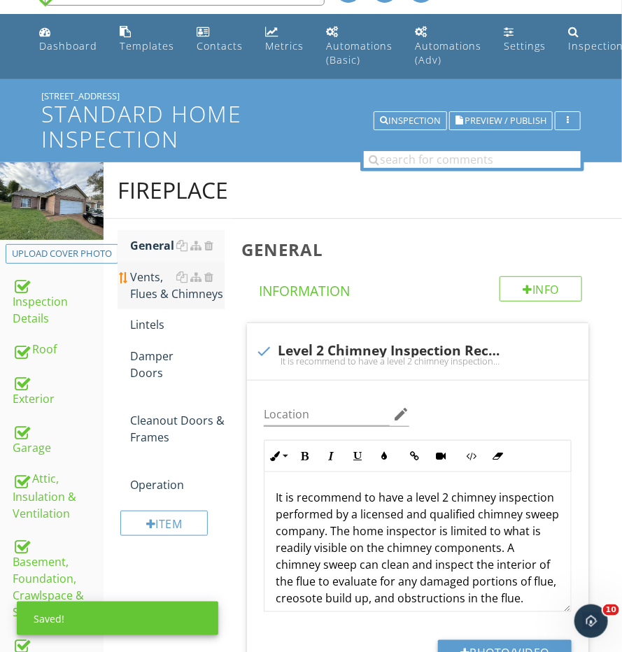
click at [178, 304] on link "Vents, Flues & Chimneys" at bounding box center [177, 286] width 95 height 48
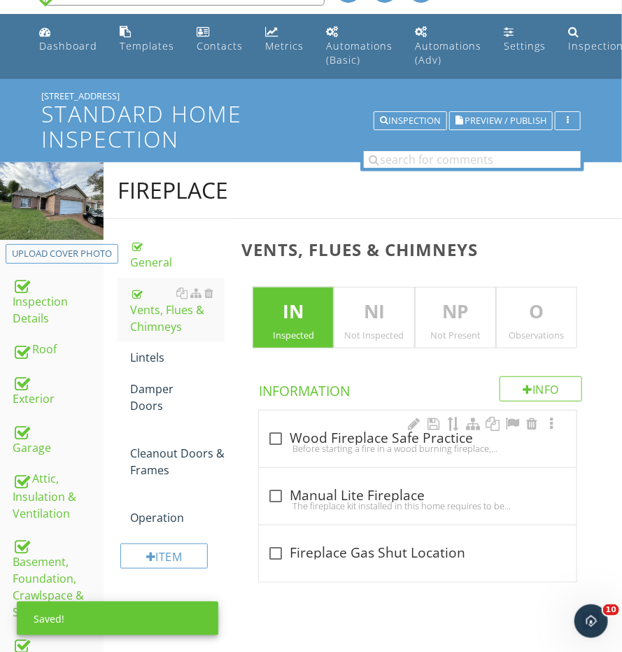
click at [285, 435] on div at bounding box center [276, 439] width 24 height 24
checkbox input "true"
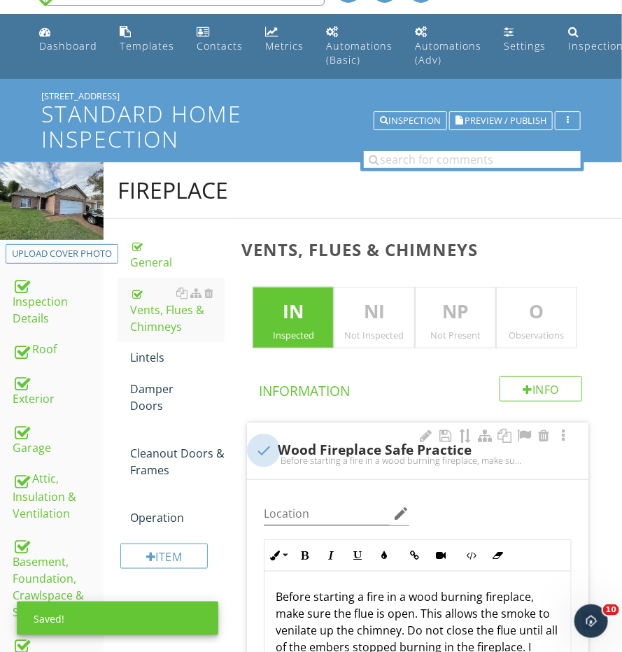
scroll to position [30, 0]
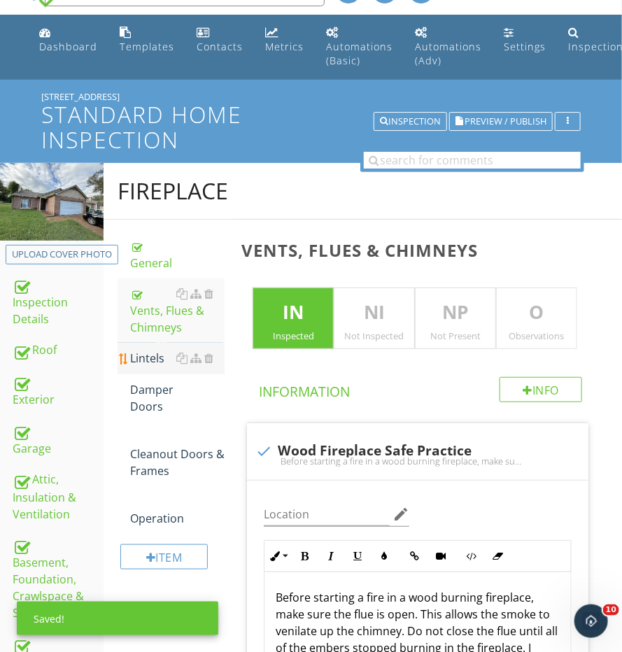
click at [146, 363] on link "Lintels" at bounding box center [177, 358] width 95 height 31
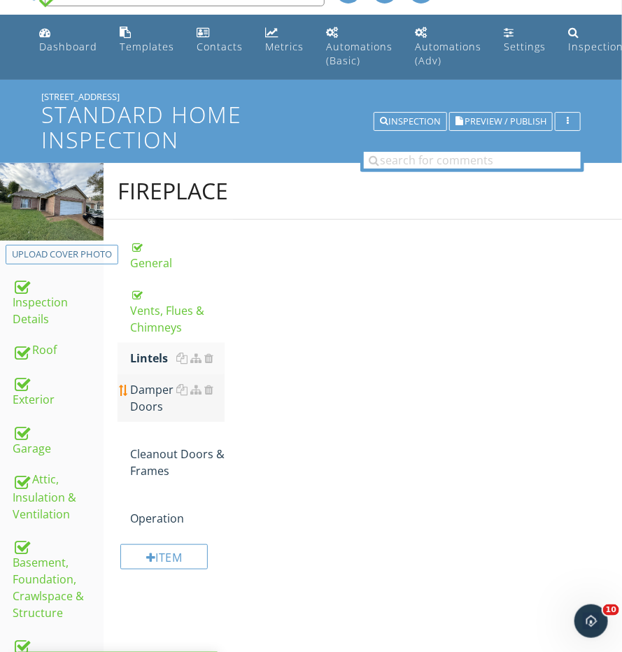
click at [146, 398] on div "Damper Doors" at bounding box center [177, 399] width 95 height 34
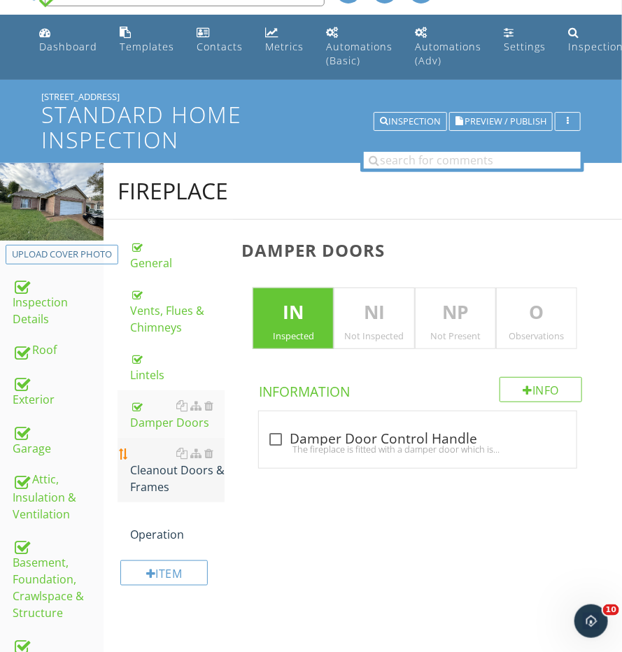
click at [151, 461] on div "Cleanout Doors & Frames" at bounding box center [177, 470] width 95 height 50
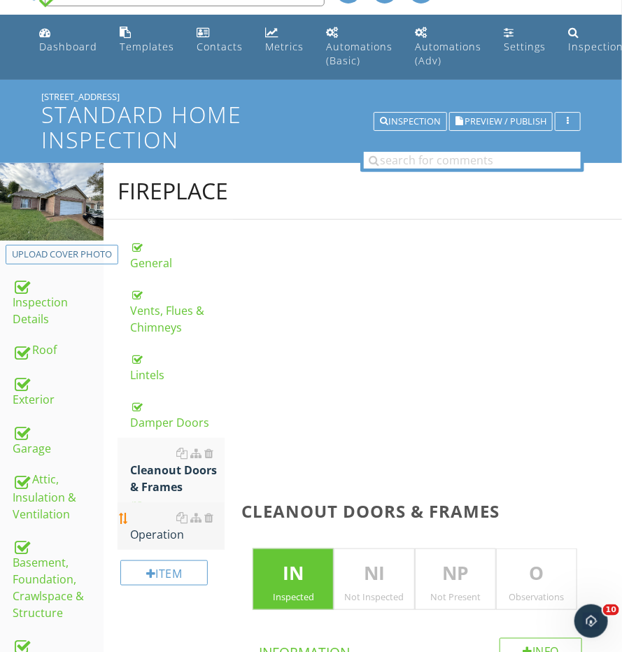
click at [151, 511] on div "Operation" at bounding box center [177, 527] width 95 height 34
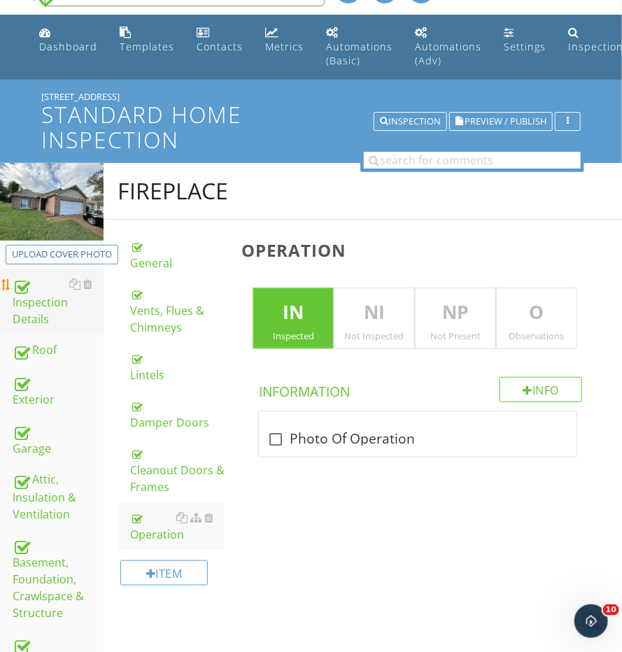
click at [63, 283] on div "Inspection Details" at bounding box center [58, 302] width 91 height 52
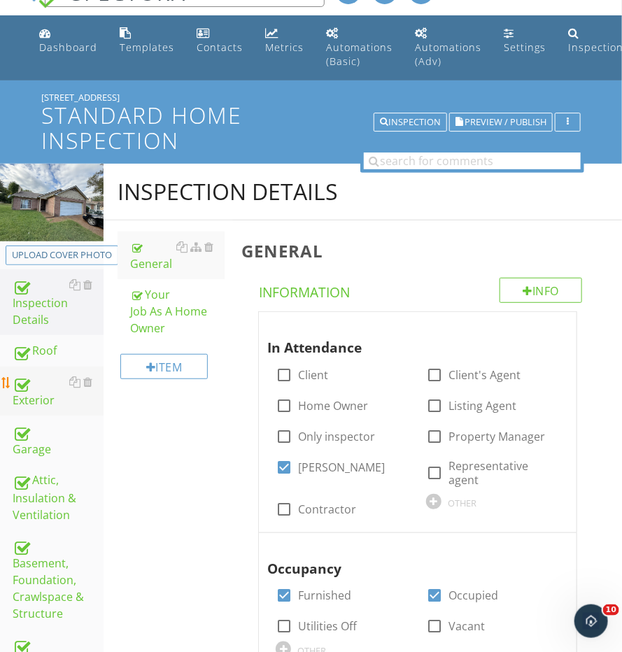
click at [53, 382] on div "Exterior" at bounding box center [58, 391] width 91 height 35
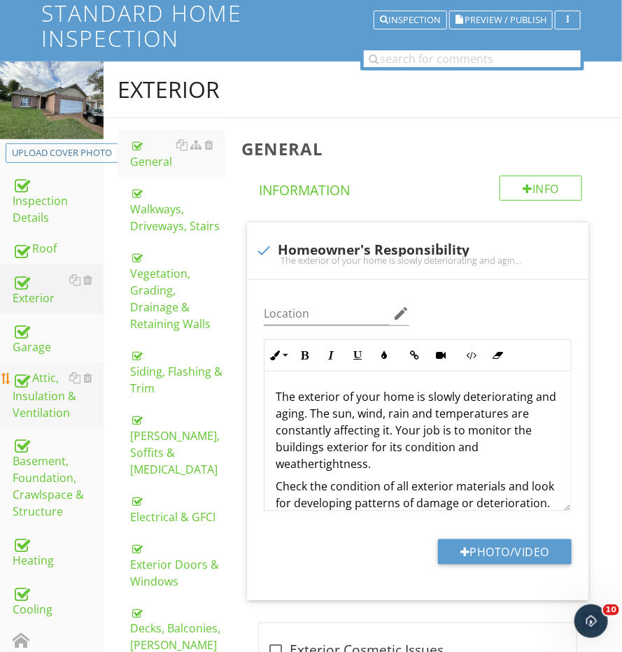
scroll to position [141, 0]
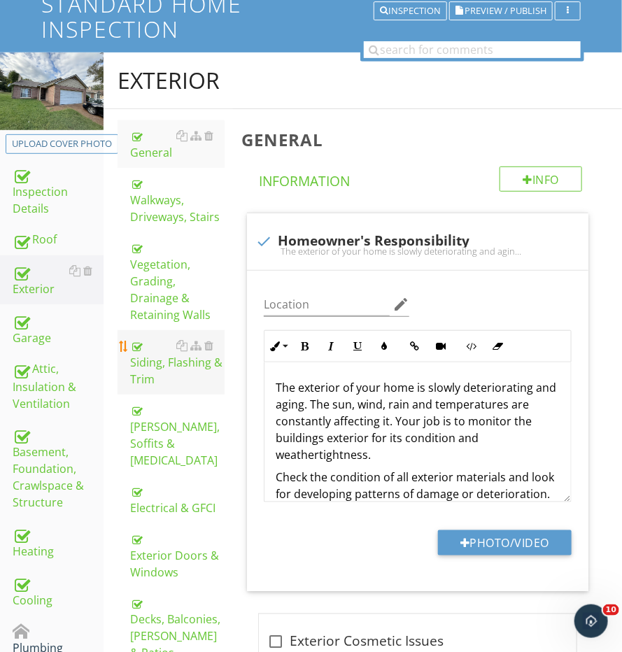
click at [151, 342] on div "Siding, Flashing & Trim" at bounding box center [177, 362] width 95 height 50
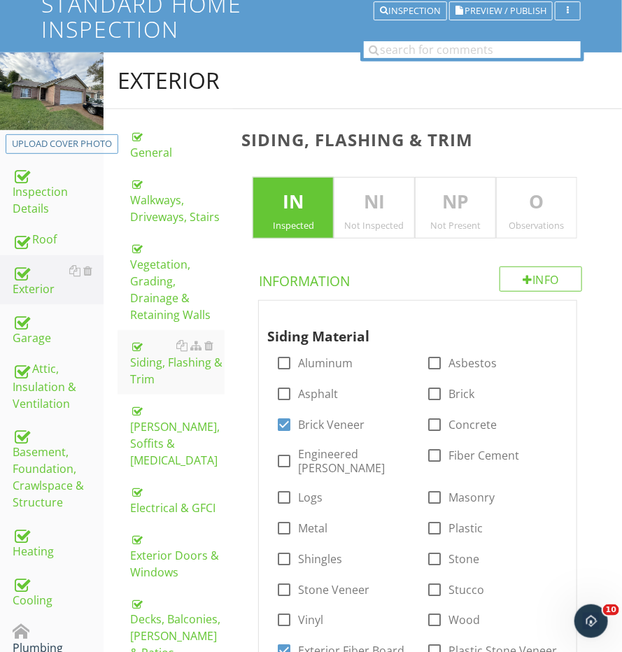
click at [525, 220] on div "Observations" at bounding box center [537, 225] width 80 height 11
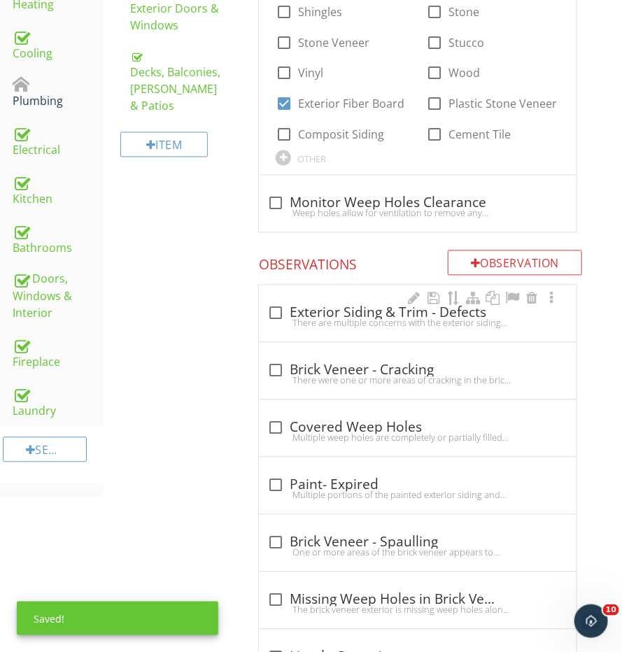
click at [309, 323] on div "check_box_outline_blank Exterior Siding & Trim - Defects There are multiple con…" at bounding box center [418, 314] width 318 height 57
checkbox input "true"
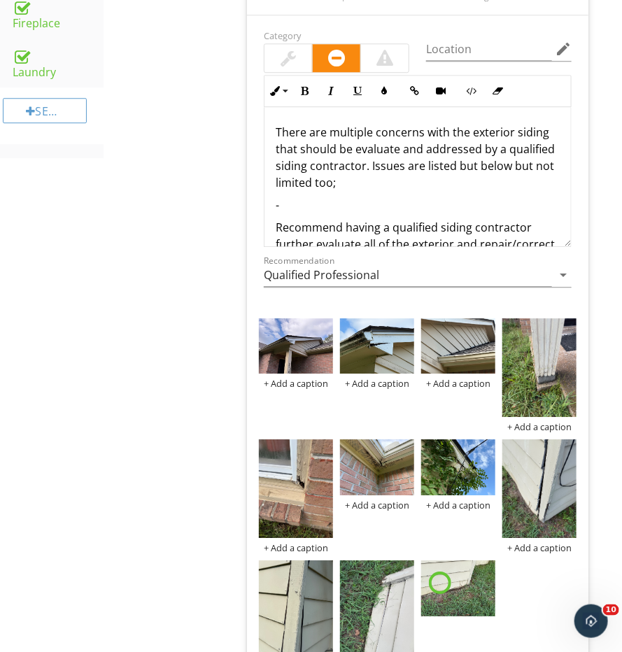
scroll to position [1167, 0]
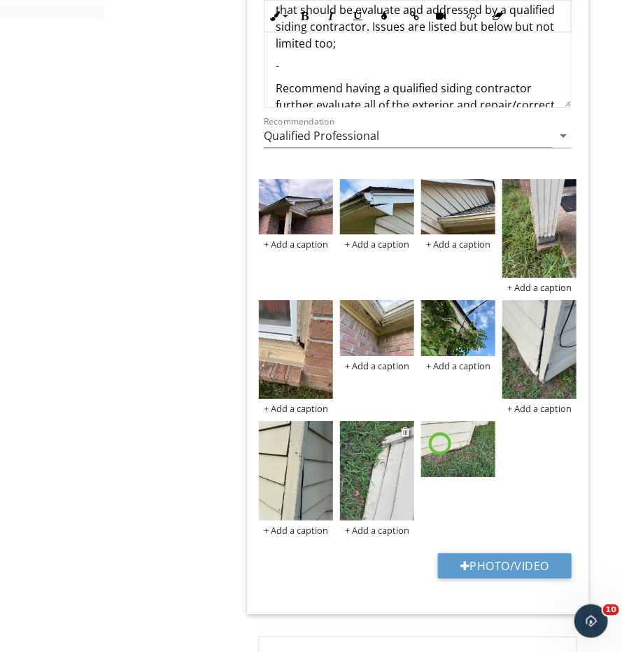
click at [379, 461] on img at bounding box center [377, 470] width 74 height 99
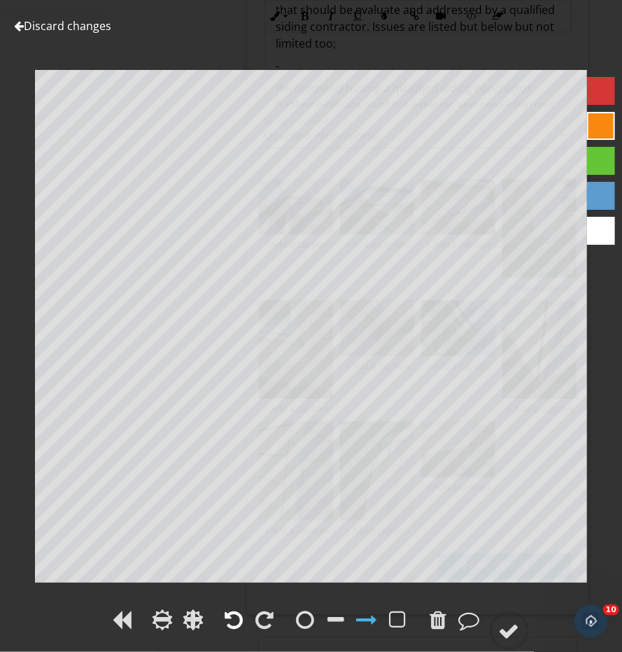
click at [232, 621] on div at bounding box center [234, 620] width 18 height 21
click at [495, 638] on circle at bounding box center [509, 631] width 36 height 36
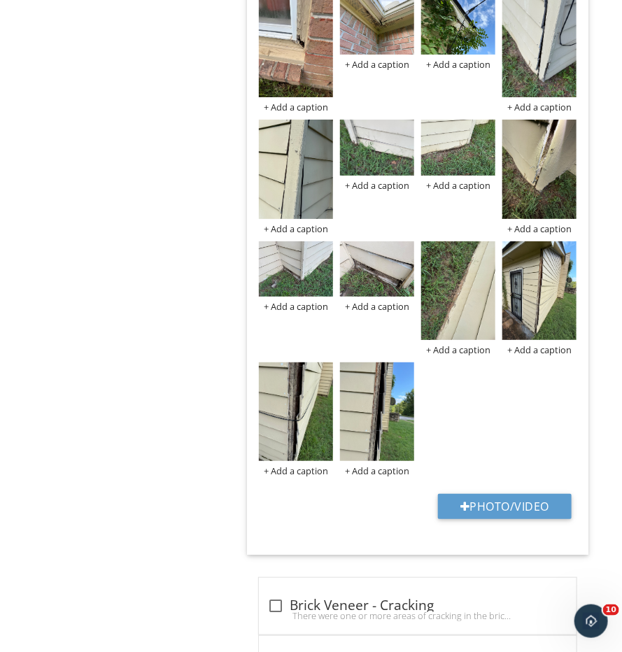
scroll to position [1479, 0]
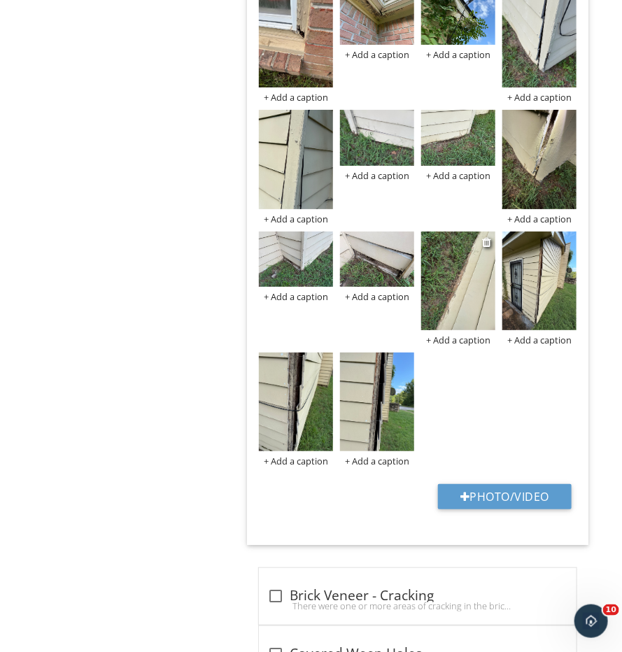
click at [461, 253] on img at bounding box center [458, 281] width 74 height 99
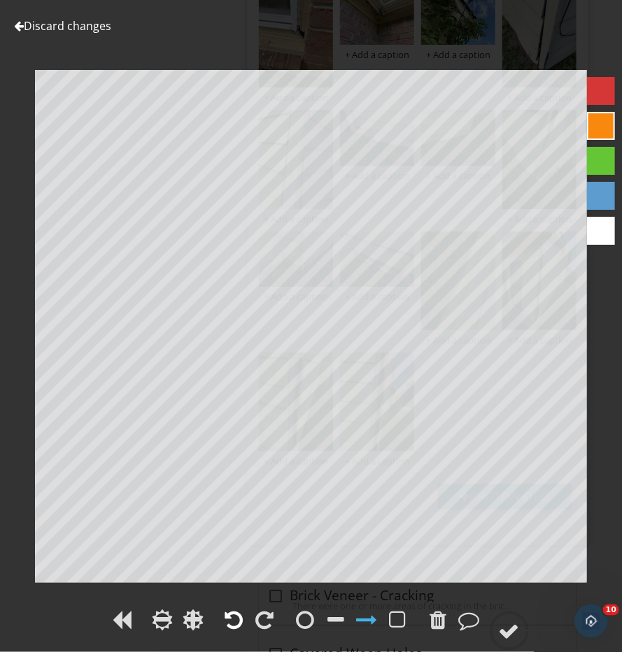
click at [234, 617] on div at bounding box center [234, 620] width 18 height 21
click at [512, 631] on div at bounding box center [509, 631] width 21 height 21
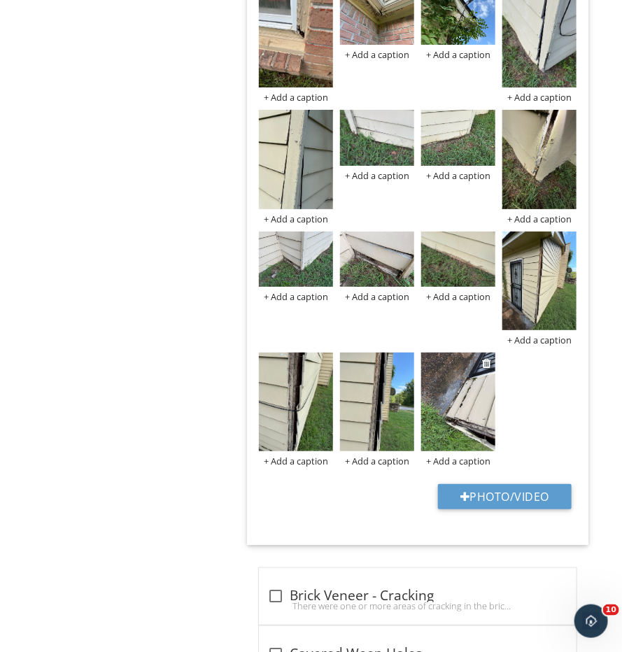
click at [482, 375] on img at bounding box center [458, 402] width 74 height 99
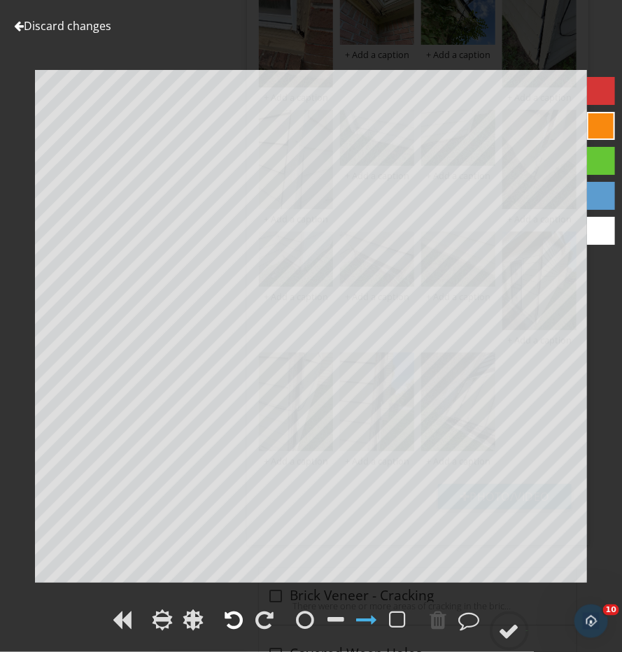
click at [229, 629] on div at bounding box center [234, 620] width 18 height 21
click at [511, 631] on div at bounding box center [509, 631] width 21 height 21
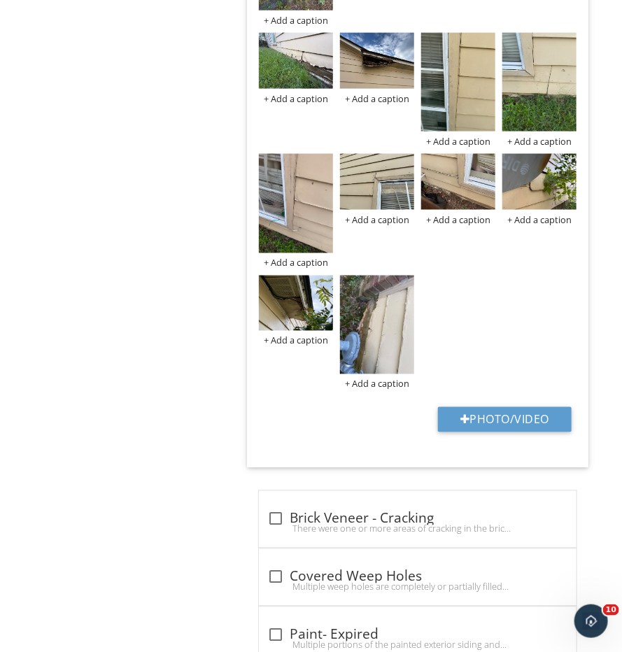
scroll to position [2046, 0]
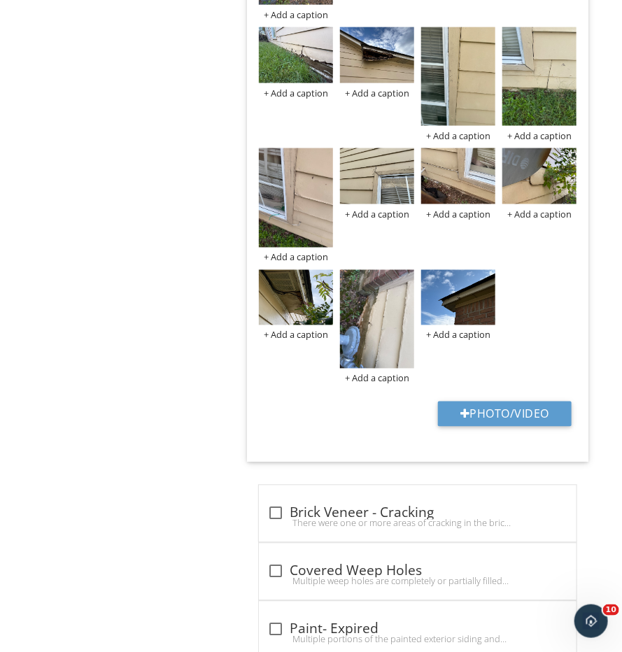
click at [375, 300] on img at bounding box center [377, 319] width 74 height 99
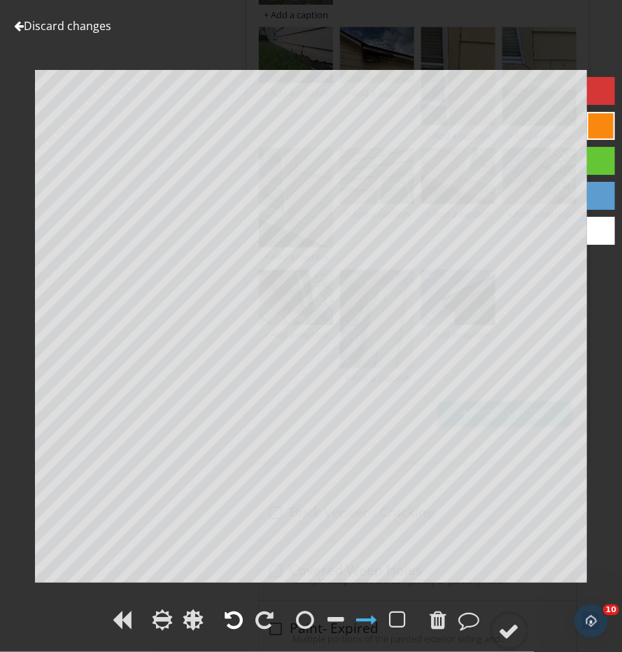
click at [239, 614] on div at bounding box center [234, 620] width 18 height 21
click at [508, 632] on div at bounding box center [509, 631] width 21 height 21
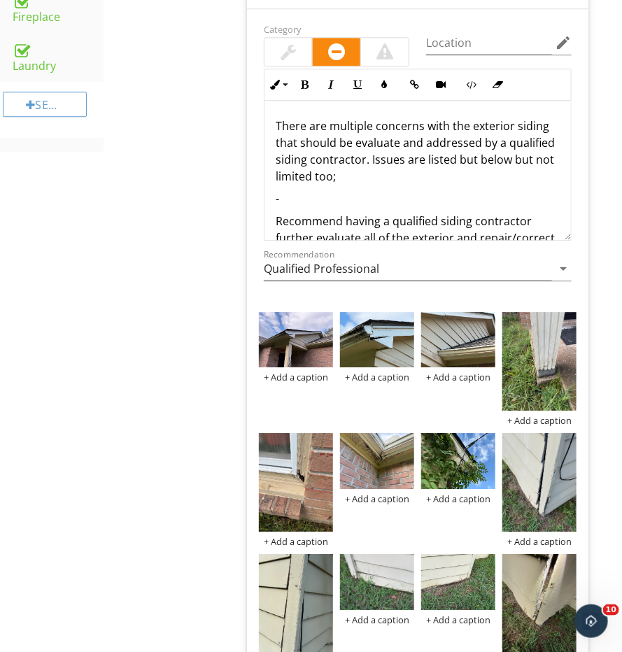
scroll to position [982, 0]
